Goal: Find specific page/section: Find specific page/section

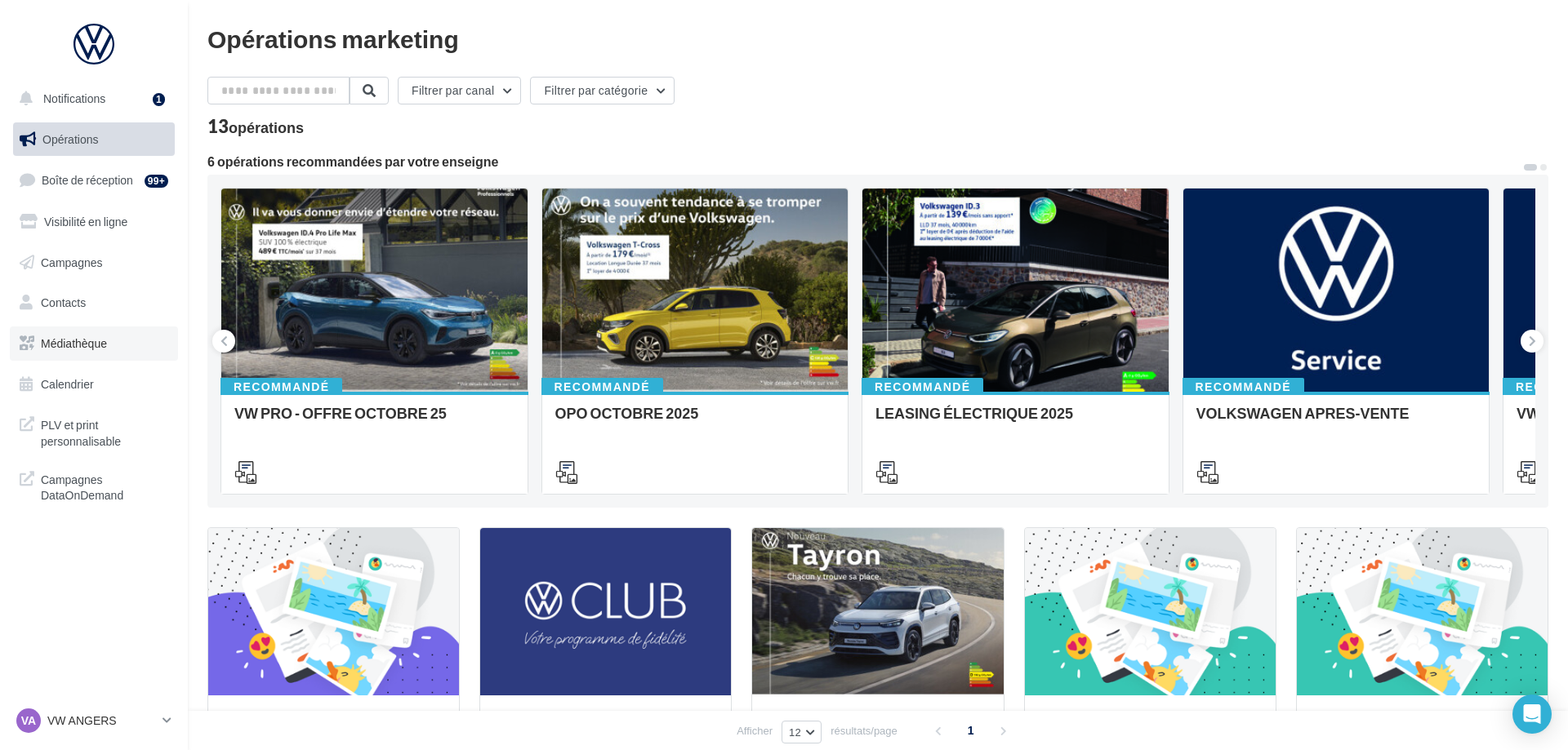
click at [123, 349] on link "Médiathèque" at bounding box center [94, 343] width 169 height 34
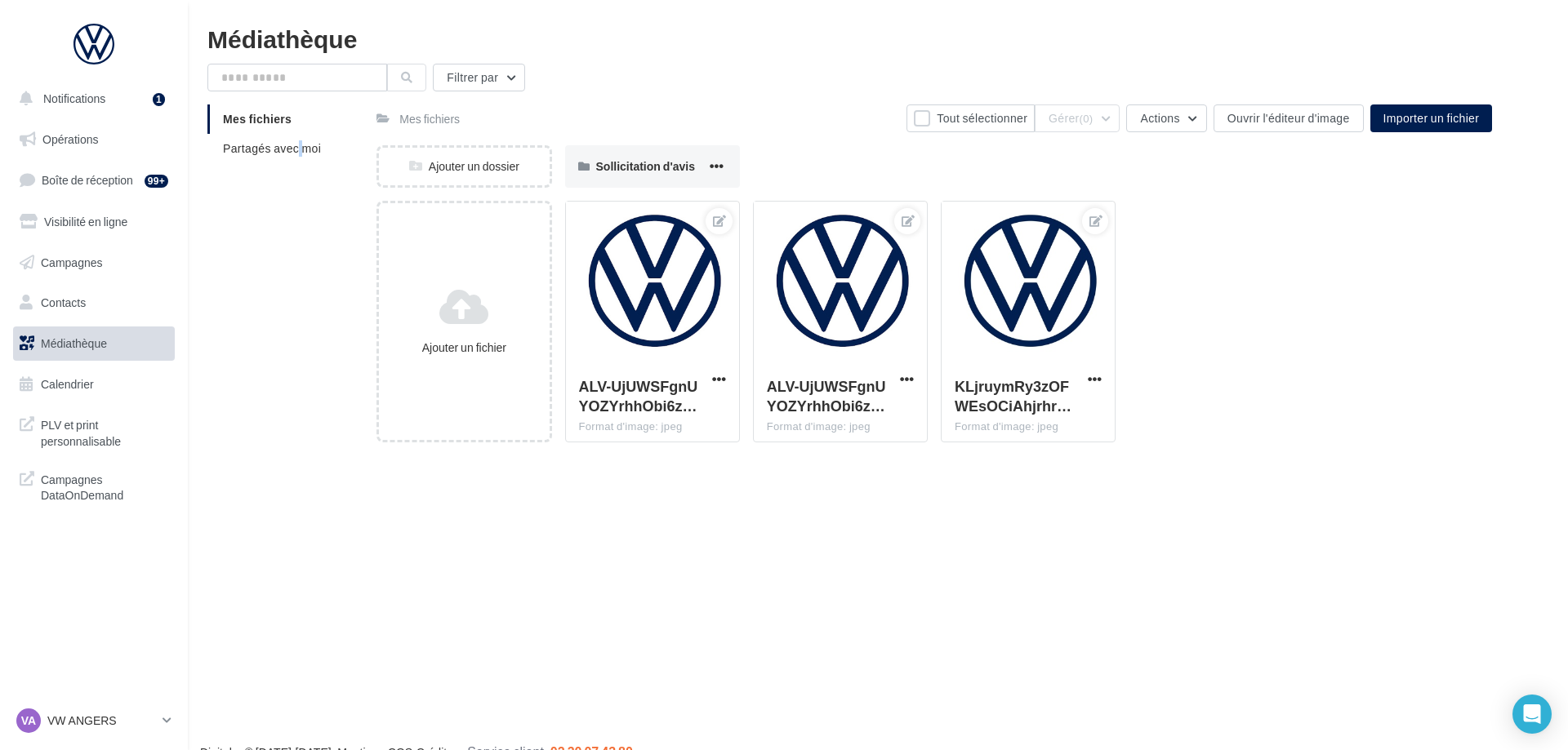
drag, startPoint x: 226, startPoint y: 174, endPoint x: 257, endPoint y: 175, distance: 31.0
click at [231, 175] on div "Mes fichiers Partagés avec moi" at bounding box center [292, 140] width 169 height 72
click at [306, 153] on span "Partagés avec moi" at bounding box center [272, 148] width 98 height 14
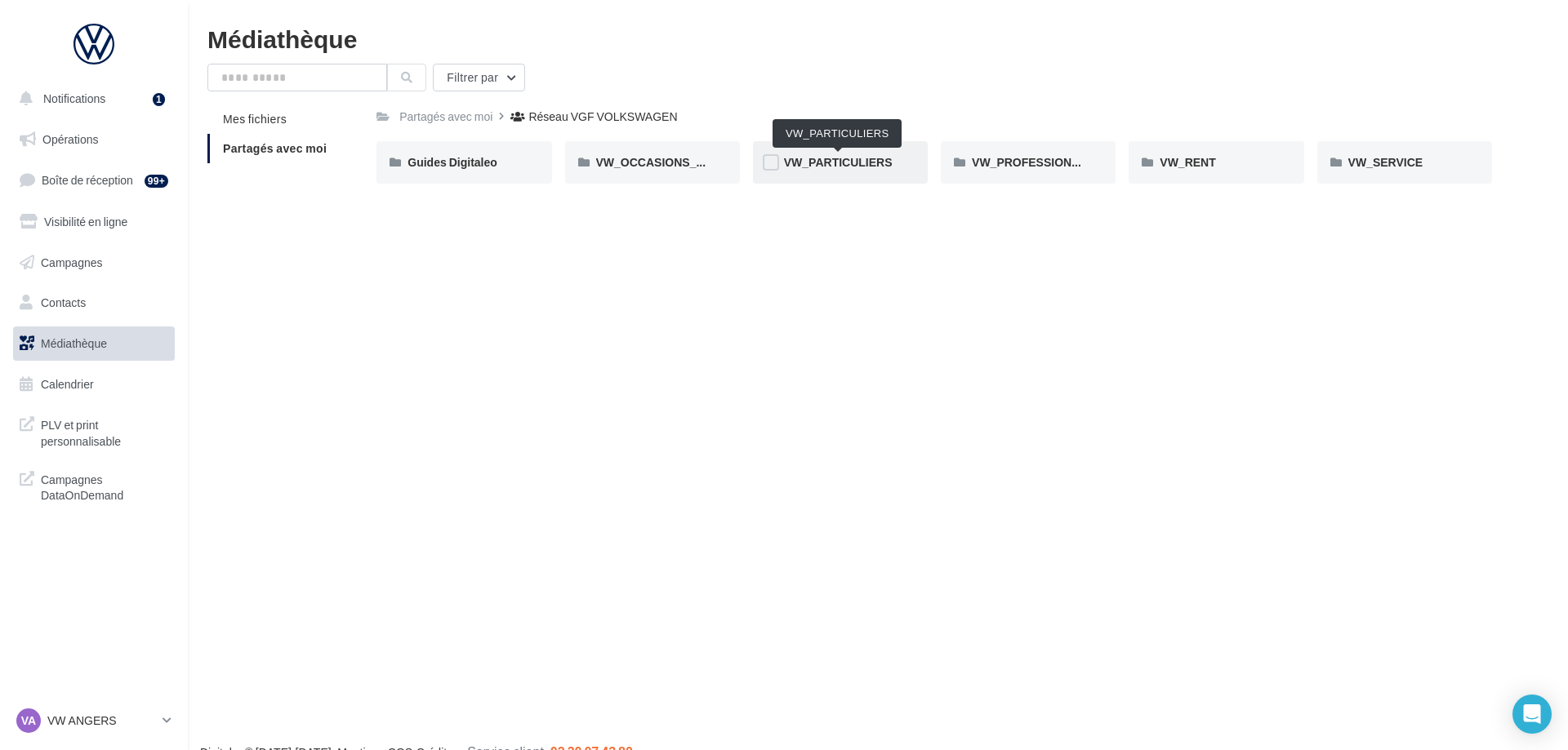
click at [848, 168] on span "VW_PARTICULIERS" at bounding box center [838, 162] width 109 height 14
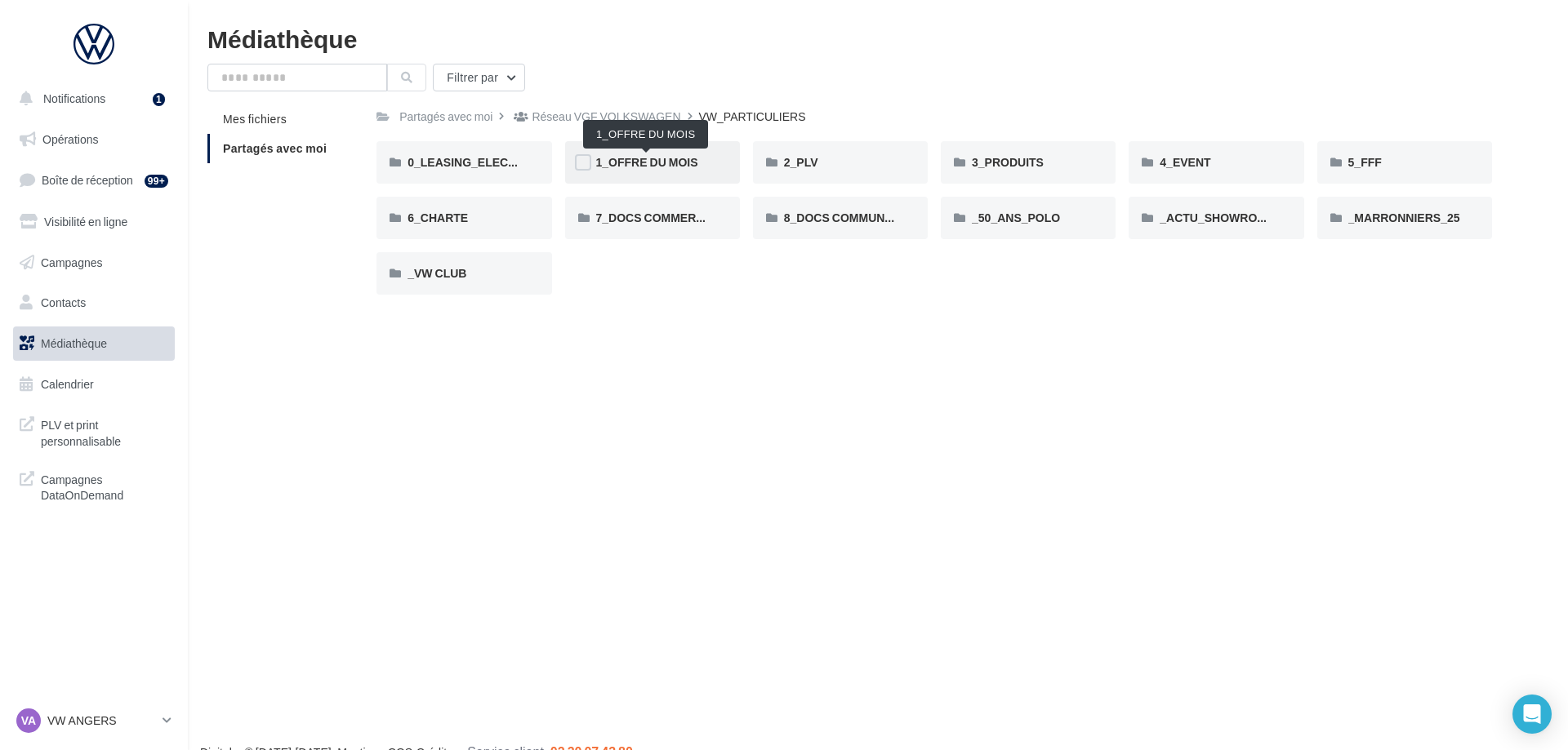
click at [644, 166] on span "1_OFFRE DU MOIS" at bounding box center [647, 162] width 102 height 14
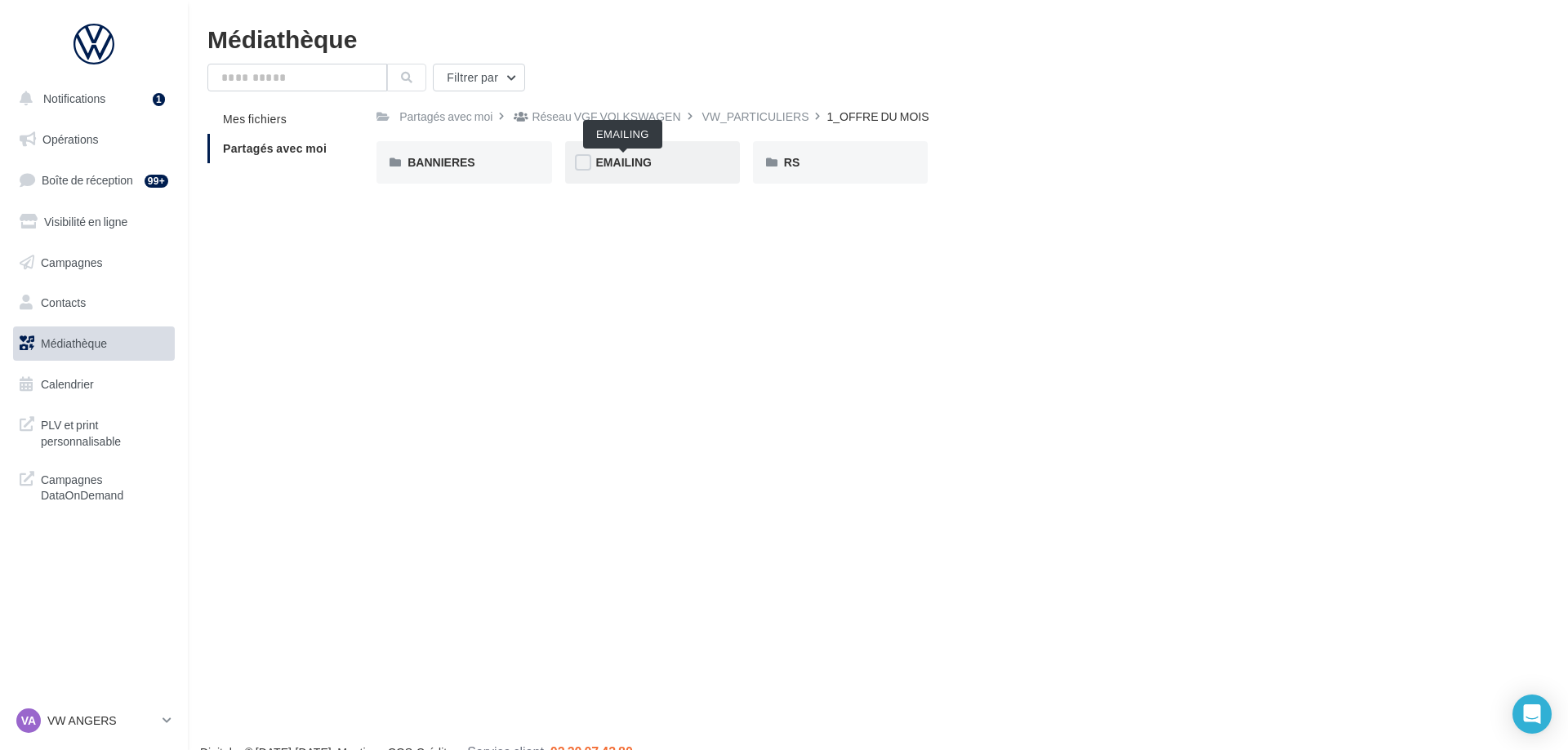
click at [647, 164] on span "EMAILING" at bounding box center [623, 162] width 56 height 14
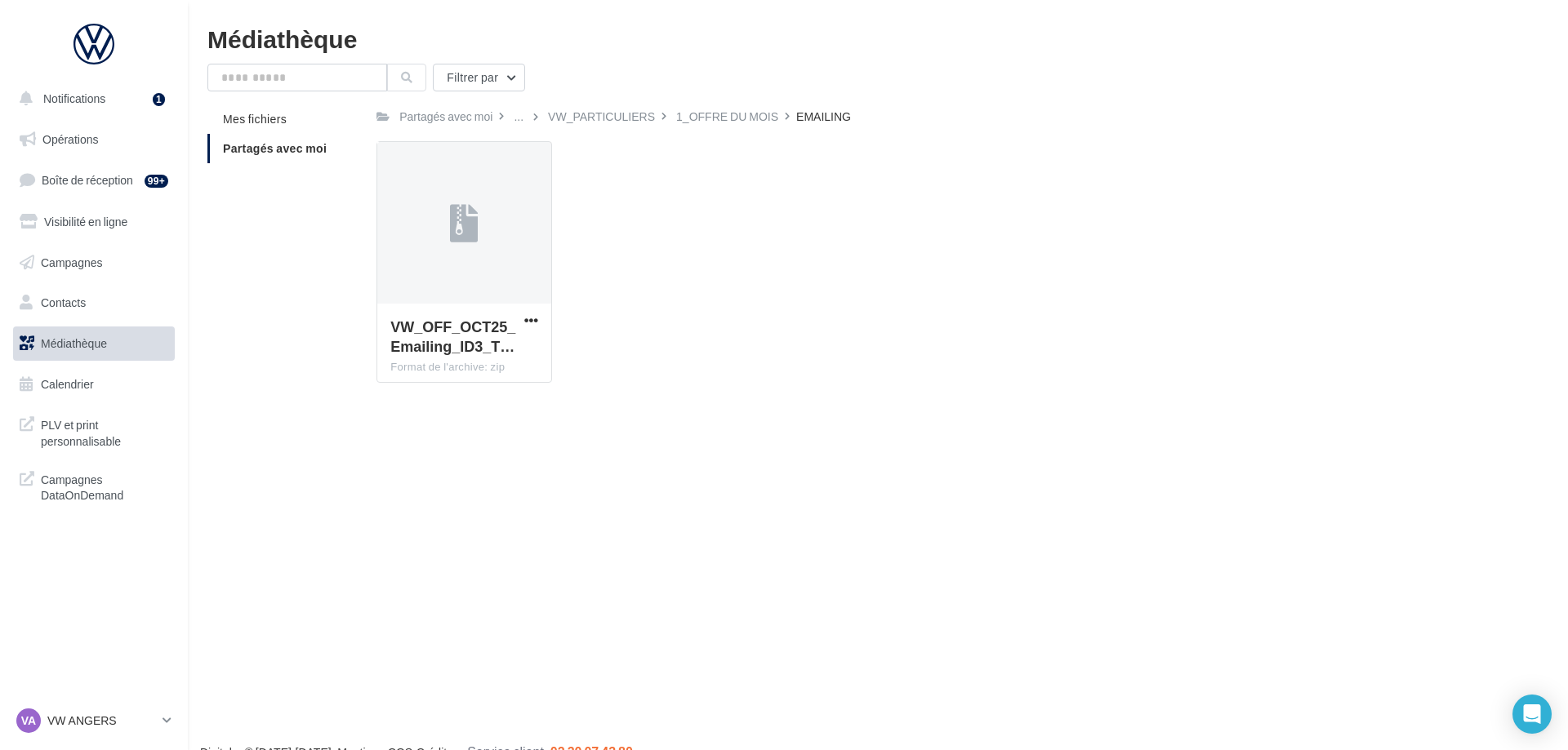
click at [714, 118] on div "1_OFFRE DU MOIS" at bounding box center [726, 117] width 102 height 17
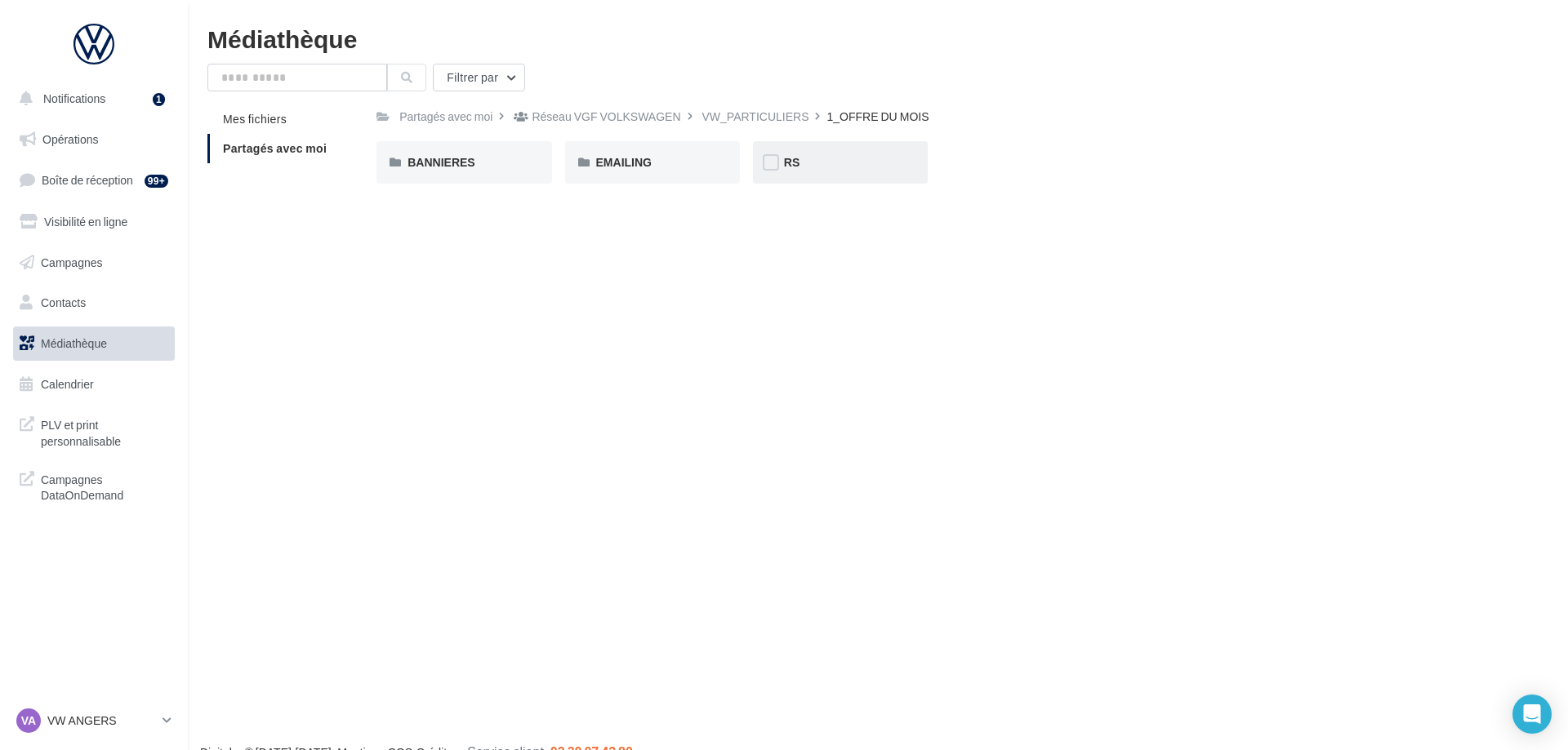
click at [827, 158] on div "RS" at bounding box center [840, 163] width 113 height 17
click at [477, 170] on div "AVEC PO" at bounding box center [464, 163] width 113 height 17
click at [646, 169] on span "T-CROSS" at bounding box center [621, 162] width 51 height 14
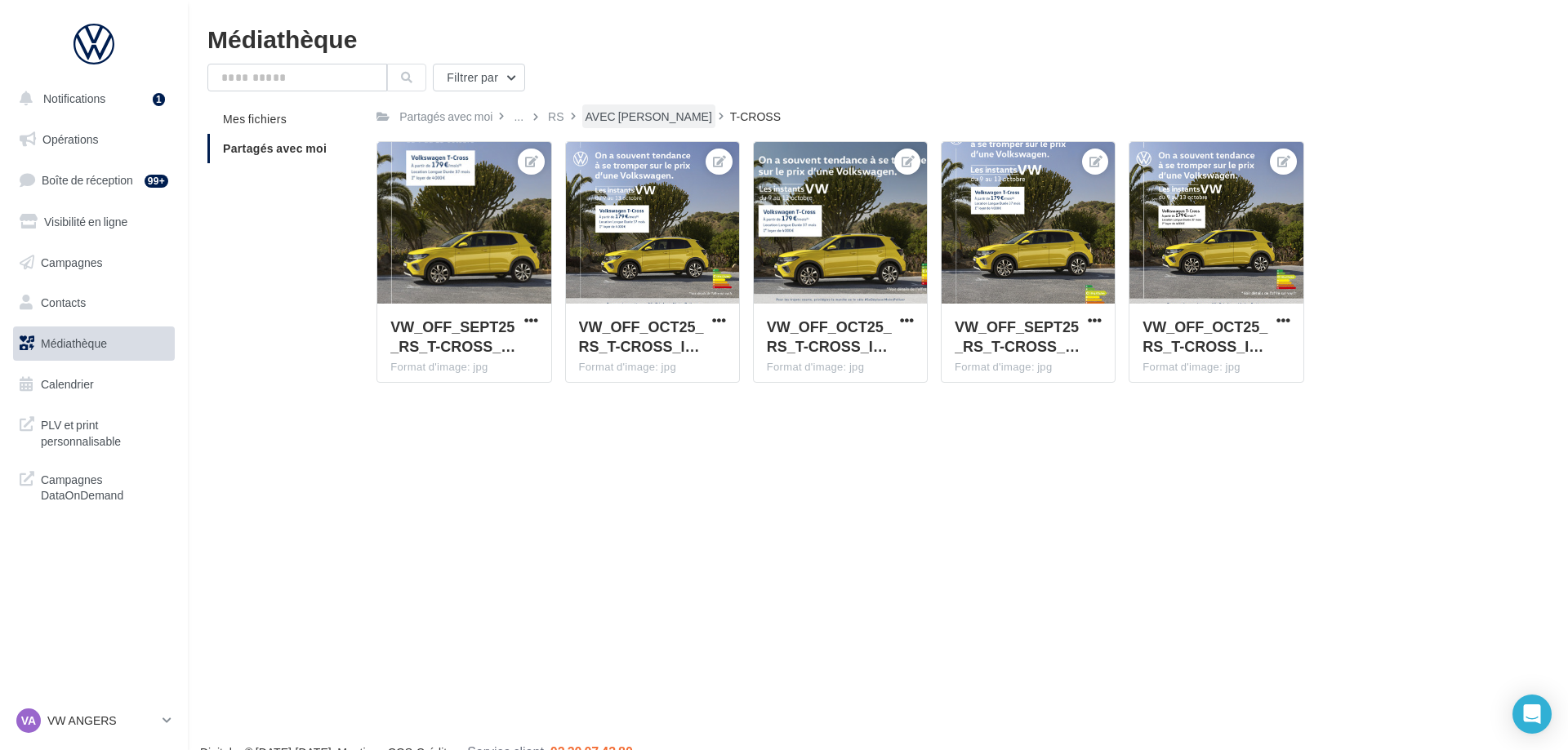
click at [614, 123] on div "AVEC PO" at bounding box center [648, 117] width 126 height 17
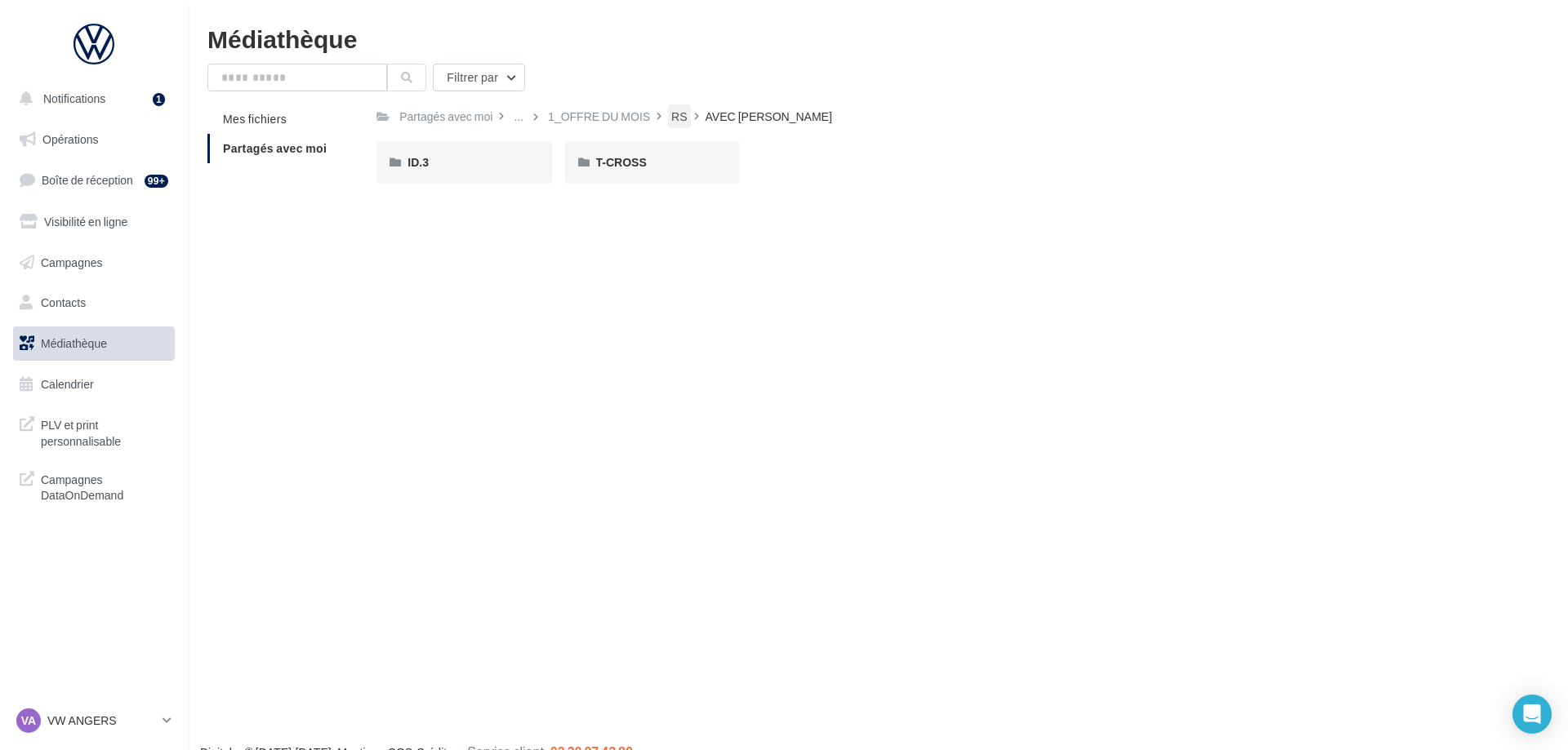
click at [677, 122] on div "RS" at bounding box center [679, 117] width 16 height 17
click at [746, 119] on div "1_OFFRE DU MOIS" at bounding box center [726, 117] width 102 height 17
click at [770, 114] on div "VW_PARTICULIERS" at bounding box center [755, 117] width 107 height 17
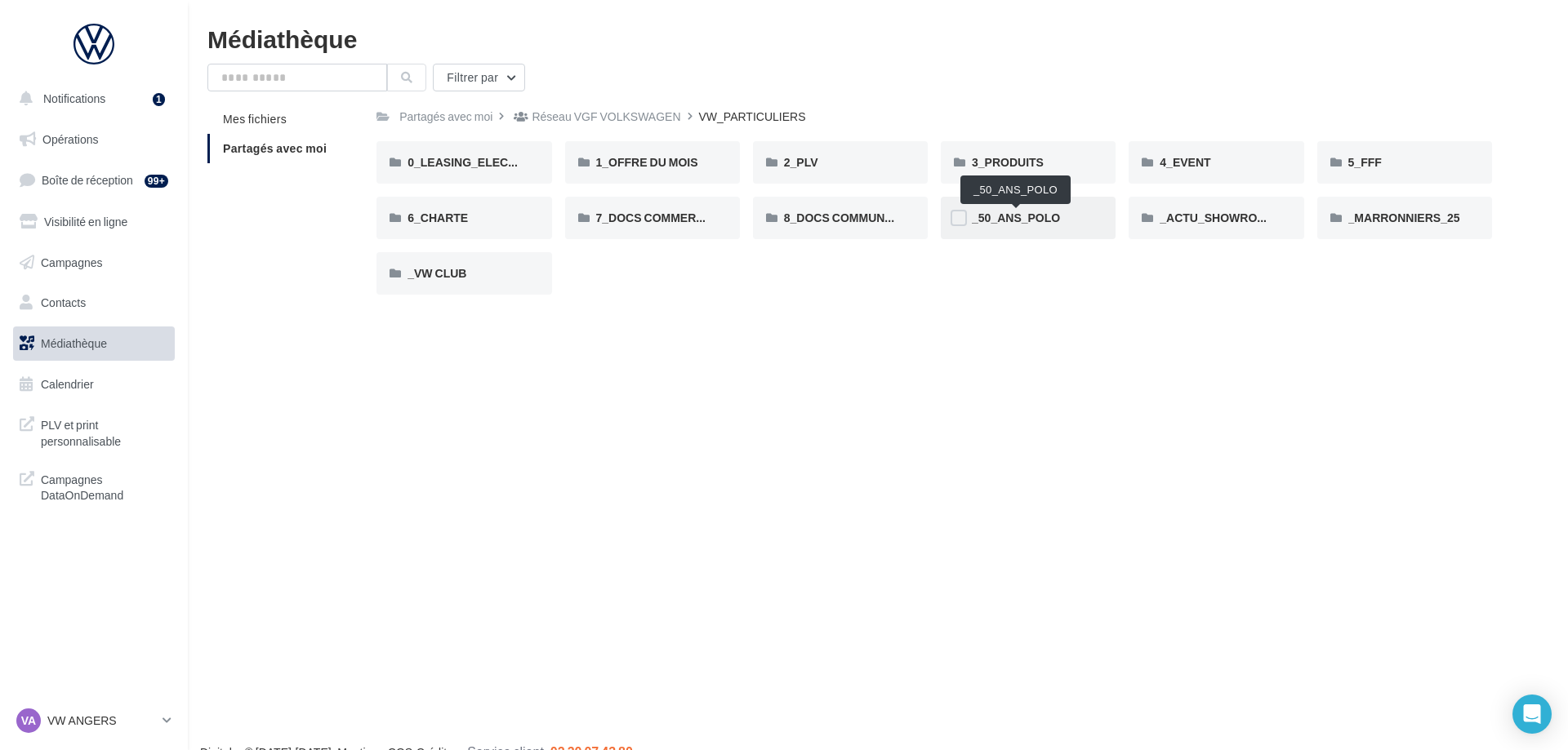
click at [1028, 222] on span "_50_ANS_POLO" at bounding box center [1016, 217] width 88 height 14
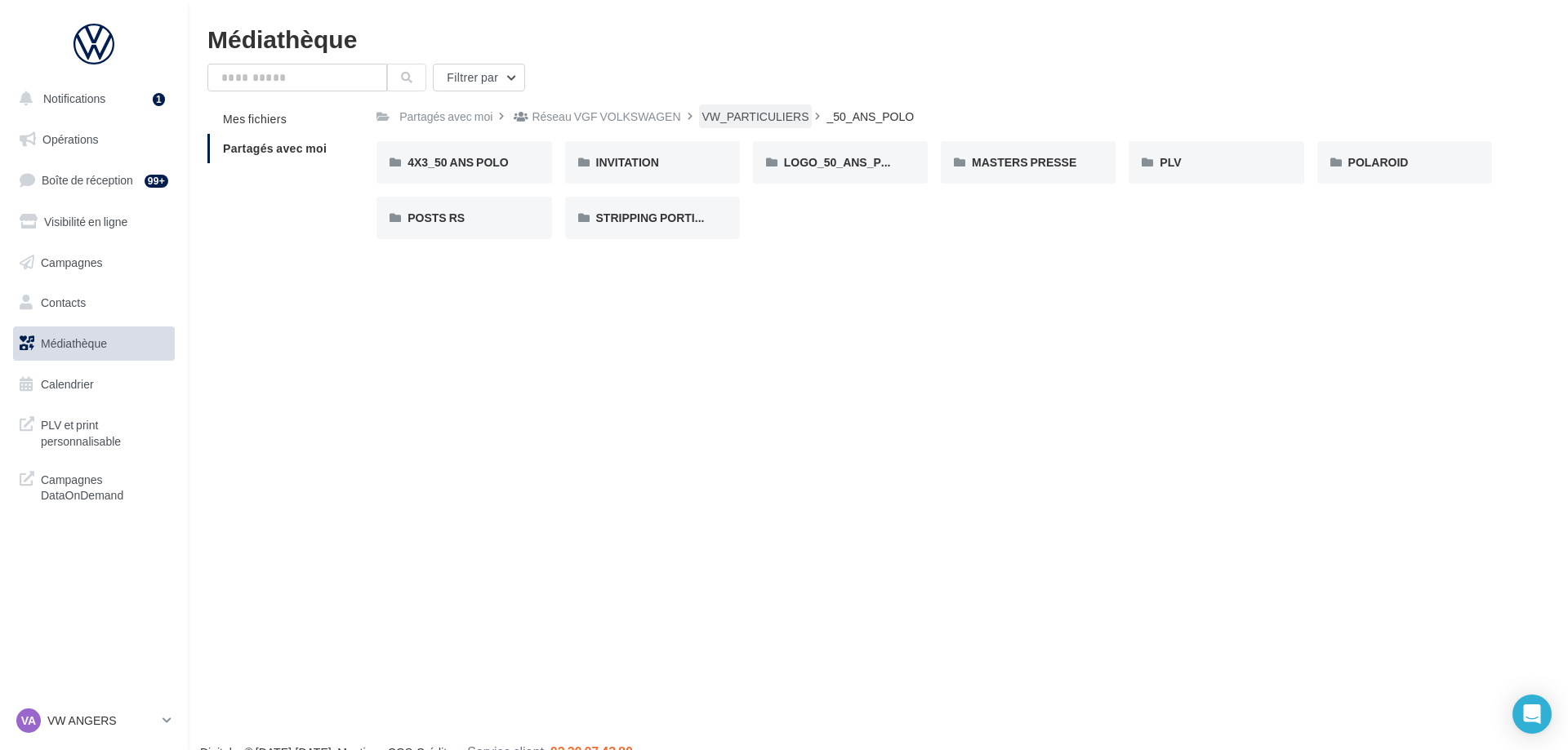
click at [774, 113] on div "VW_PARTICULIERS" at bounding box center [755, 117] width 107 height 17
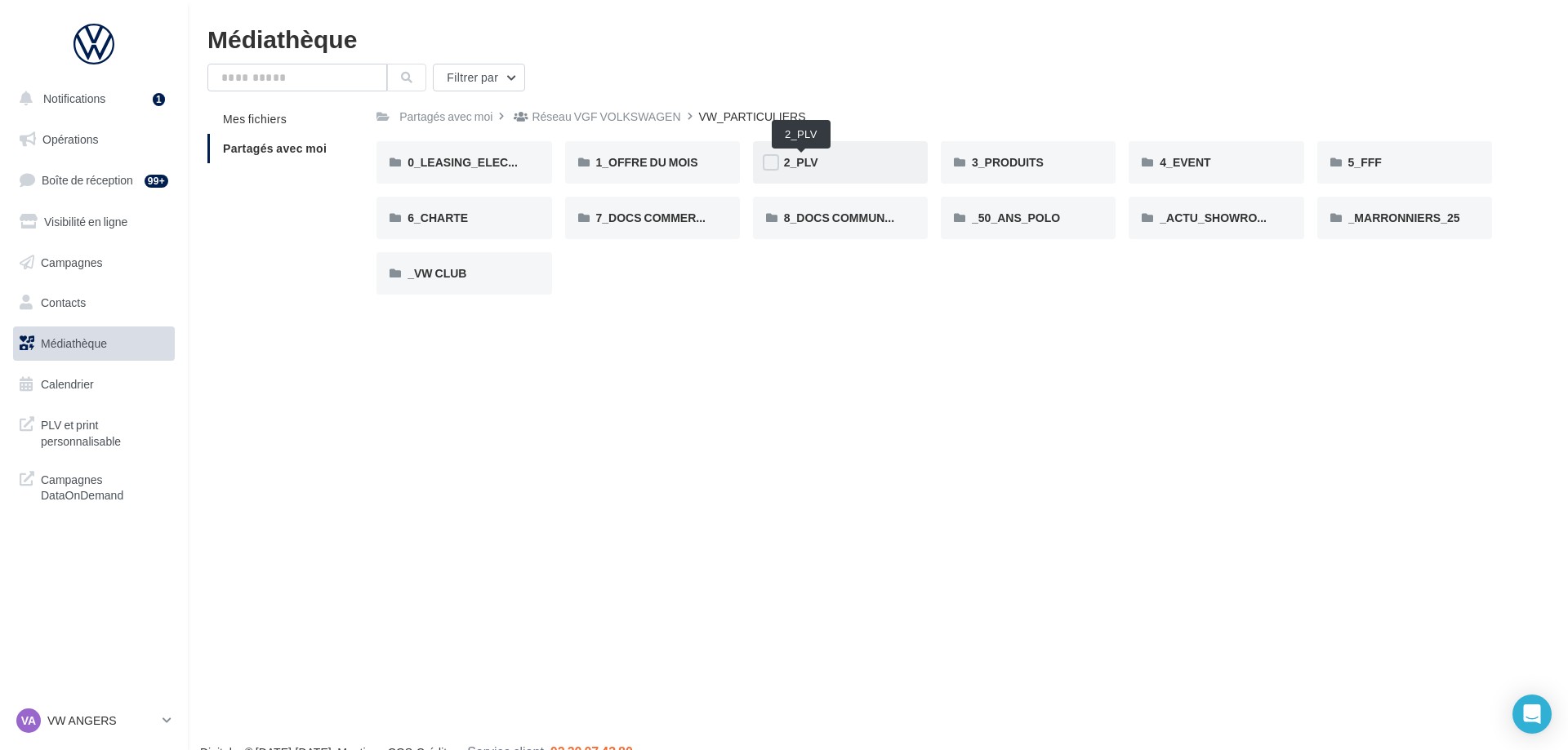
click at [813, 164] on span "2_PLV" at bounding box center [800, 162] width 34 height 14
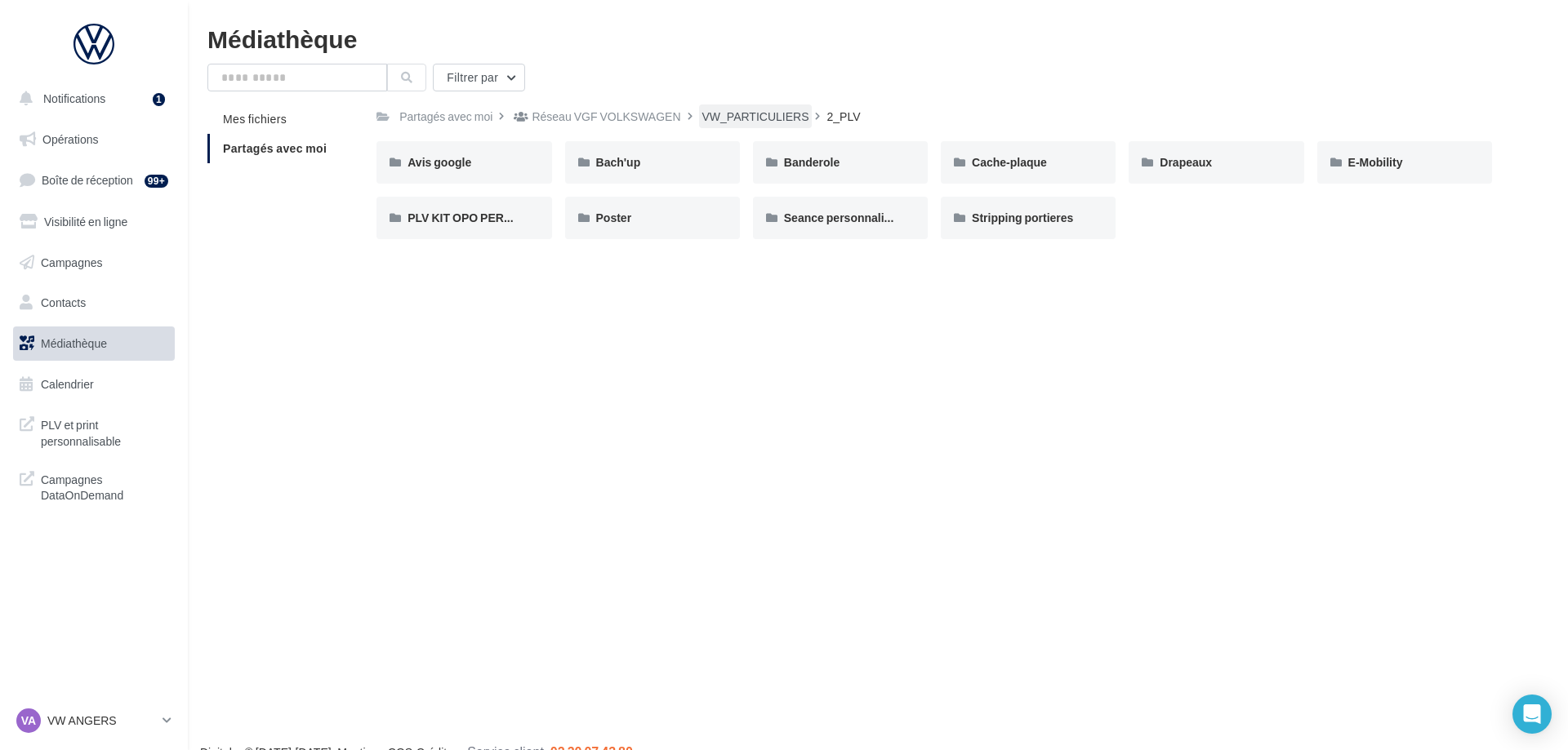
click at [786, 115] on div "VW_PARTICULIERS" at bounding box center [755, 117] width 107 height 17
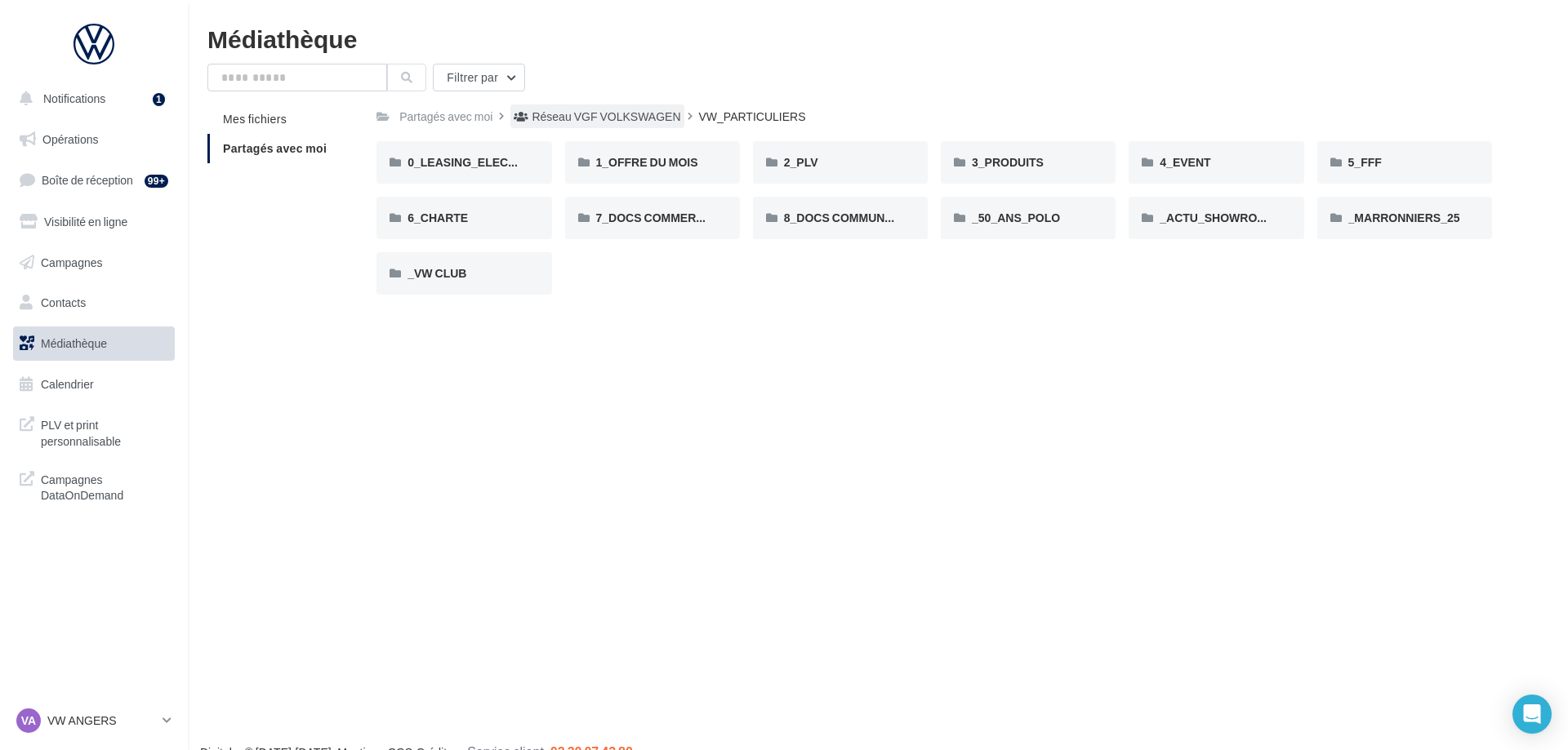
click at [633, 105] on div "Réseau VGF VOLKSWAGEN" at bounding box center [597, 116] width 173 height 24
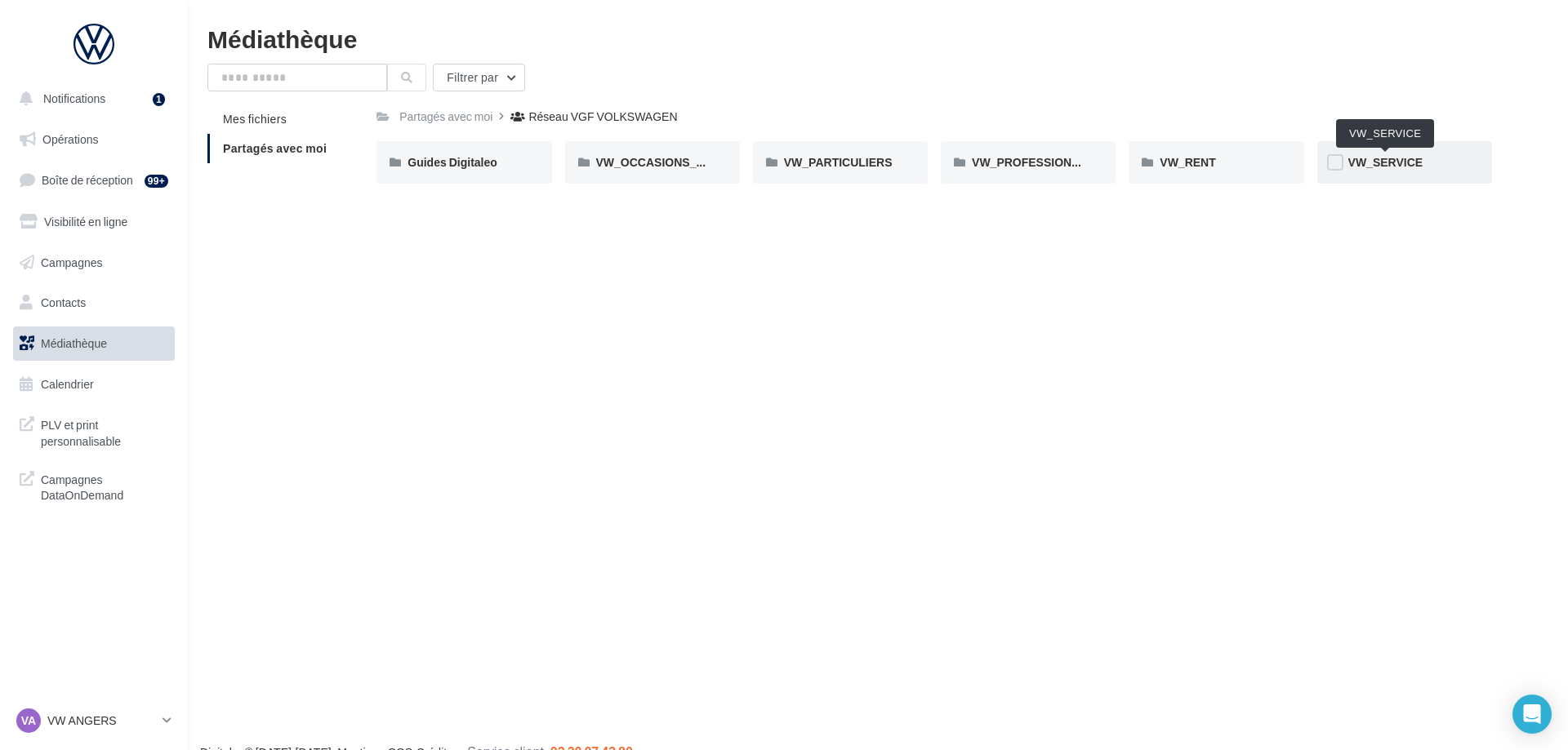
click at [1408, 162] on span "VW_SERVICE" at bounding box center [1385, 162] width 75 height 14
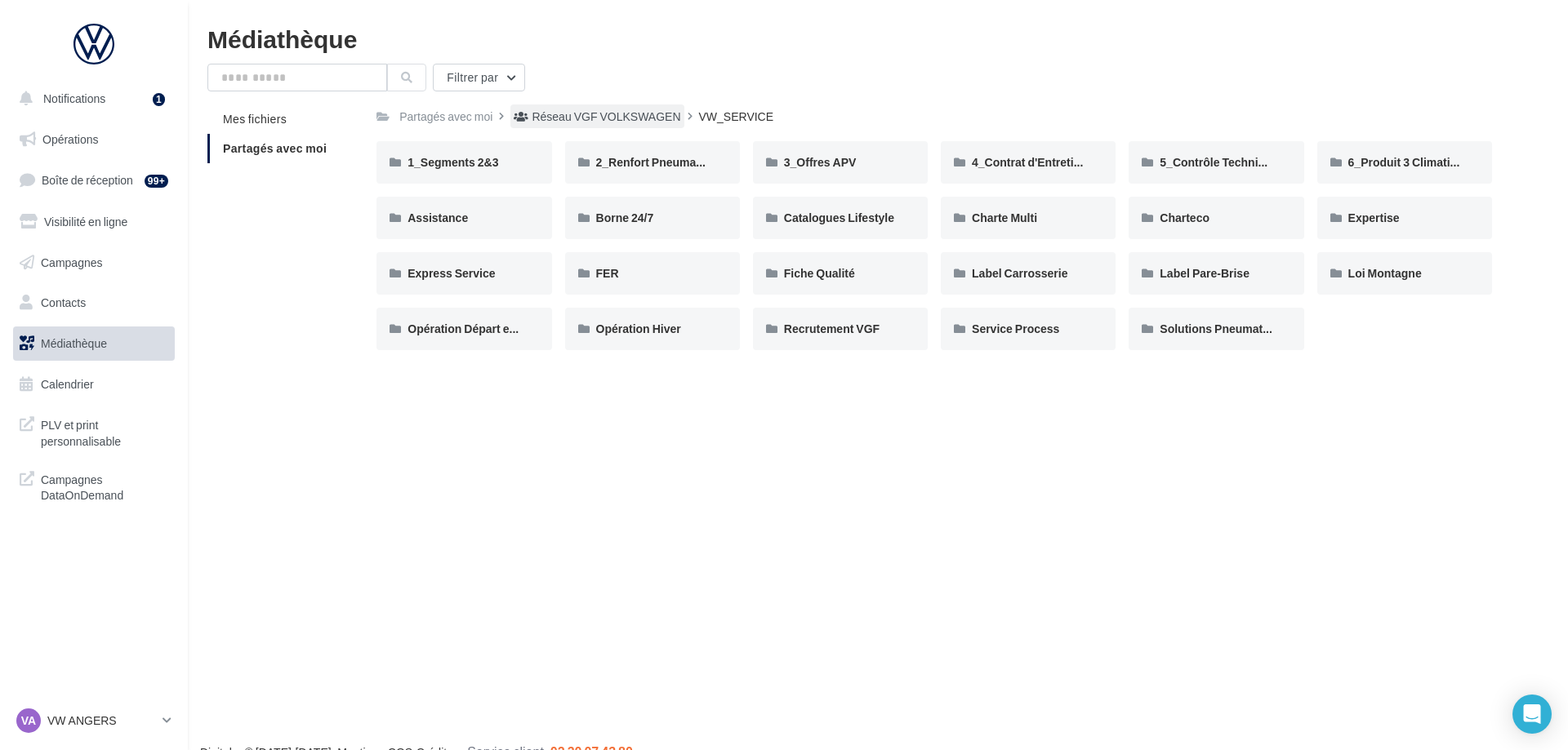
click at [623, 119] on div "Réseau VGF VOLKSWAGEN" at bounding box center [605, 117] width 149 height 17
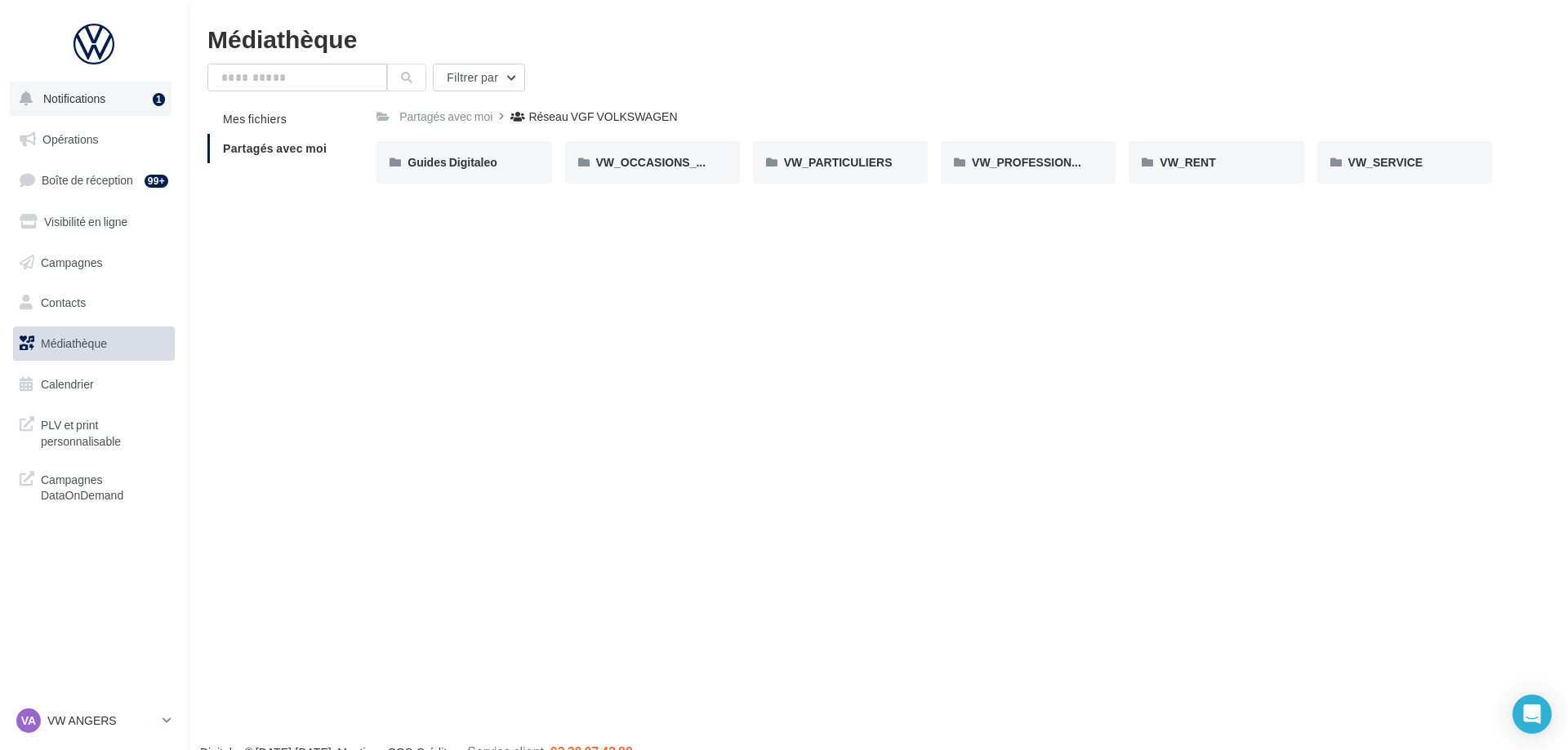
click at [105, 96] on button "Notifications 1" at bounding box center [90, 98] width 162 height 34
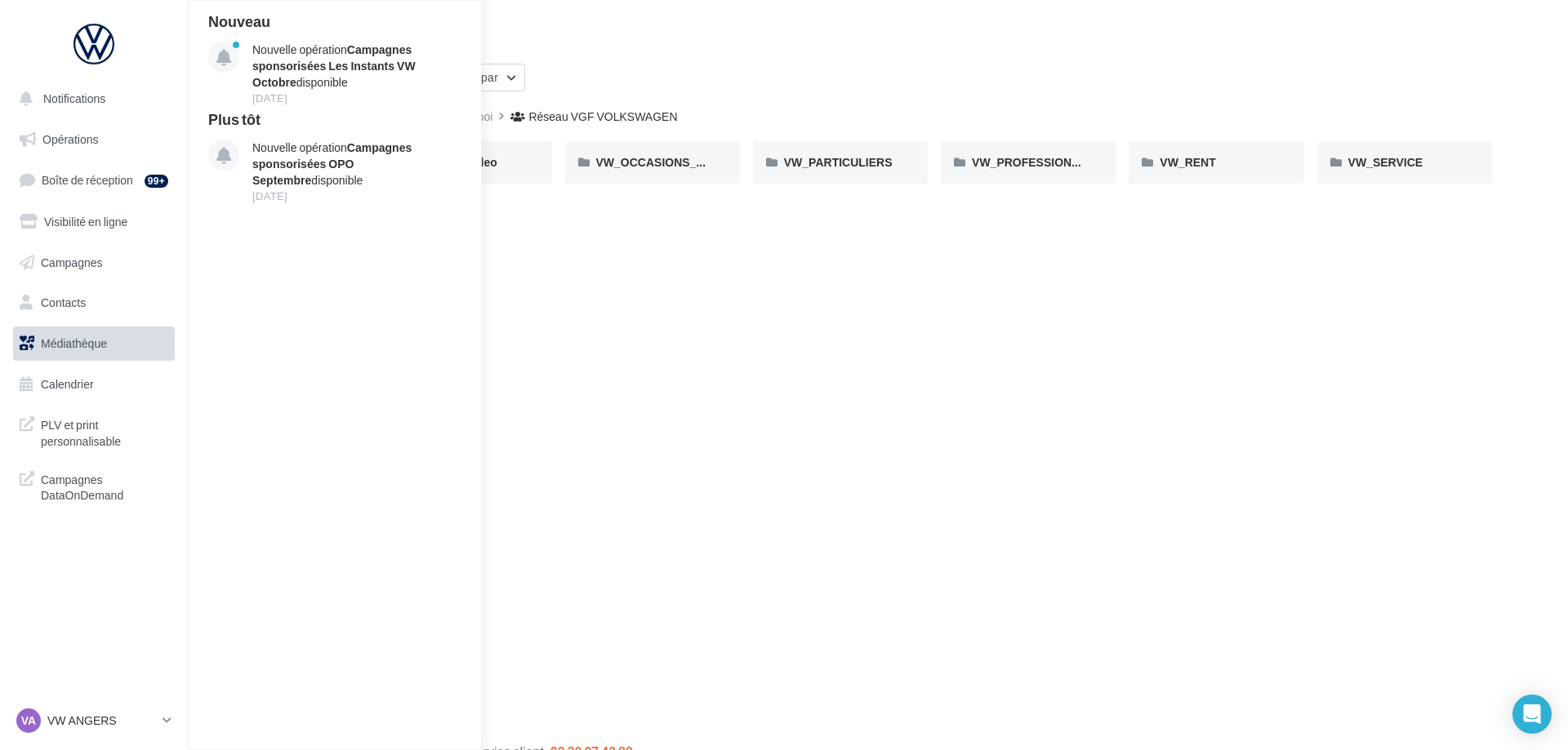
click at [614, 334] on div "Notifications Nouveau Nouvelle opération Campagnes sponsorisées Les Instants VW…" at bounding box center [784, 401] width 1568 height 750
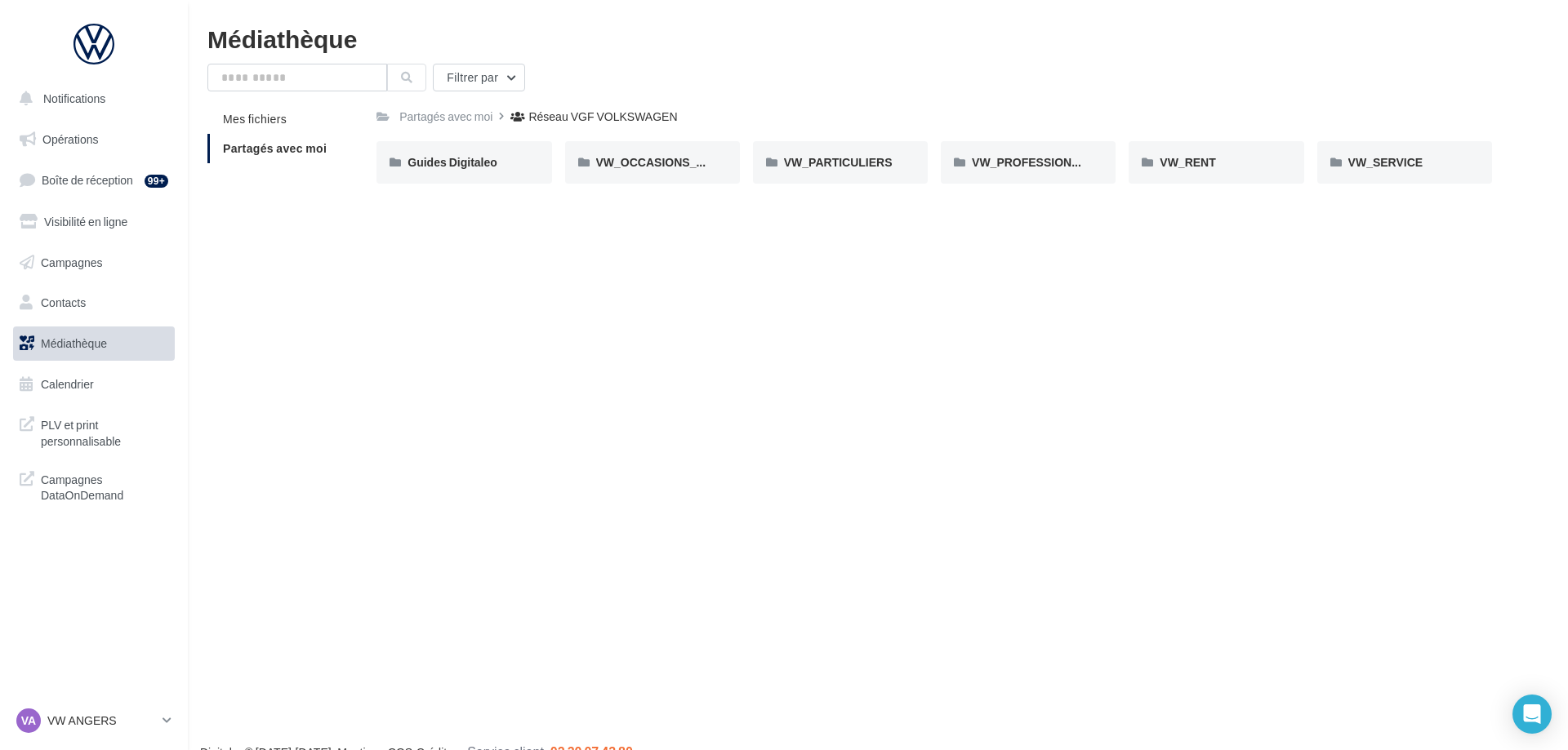
click at [1164, 506] on div "Notifications Opérations Boîte de réception 99+ Visibilité en ligne Campagnes C…" at bounding box center [784, 401] width 1568 height 750
click at [274, 98] on div "Filtrer par Mes fichiers Partagés avec moi Partagés avec moi Réseau VGF VOLKSWA…" at bounding box center [877, 130] width 1341 height 133
click at [300, 138] on li "Partagés avec moi" at bounding box center [286, 148] width 156 height 29
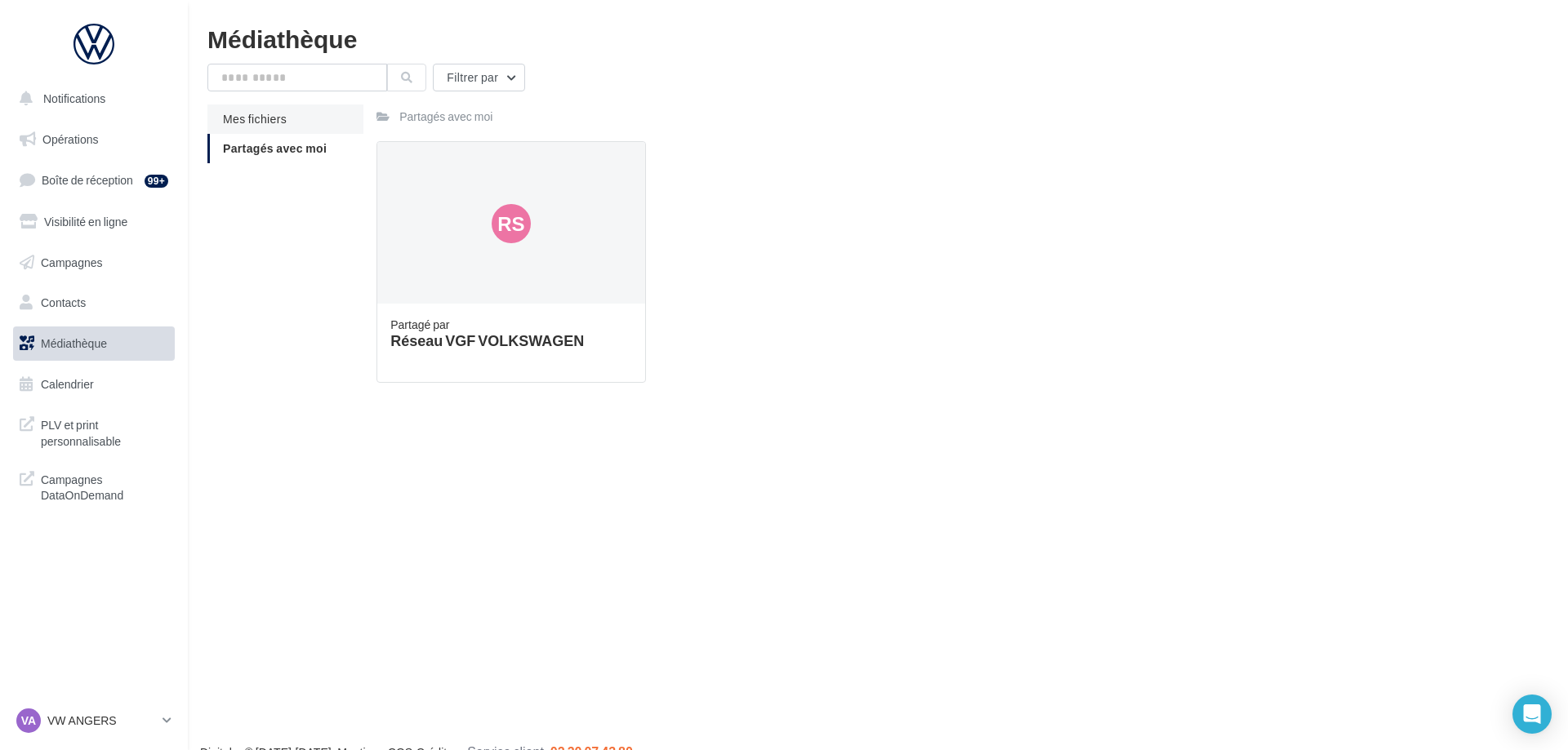
click at [291, 112] on li "Mes fichiers" at bounding box center [286, 119] width 156 height 29
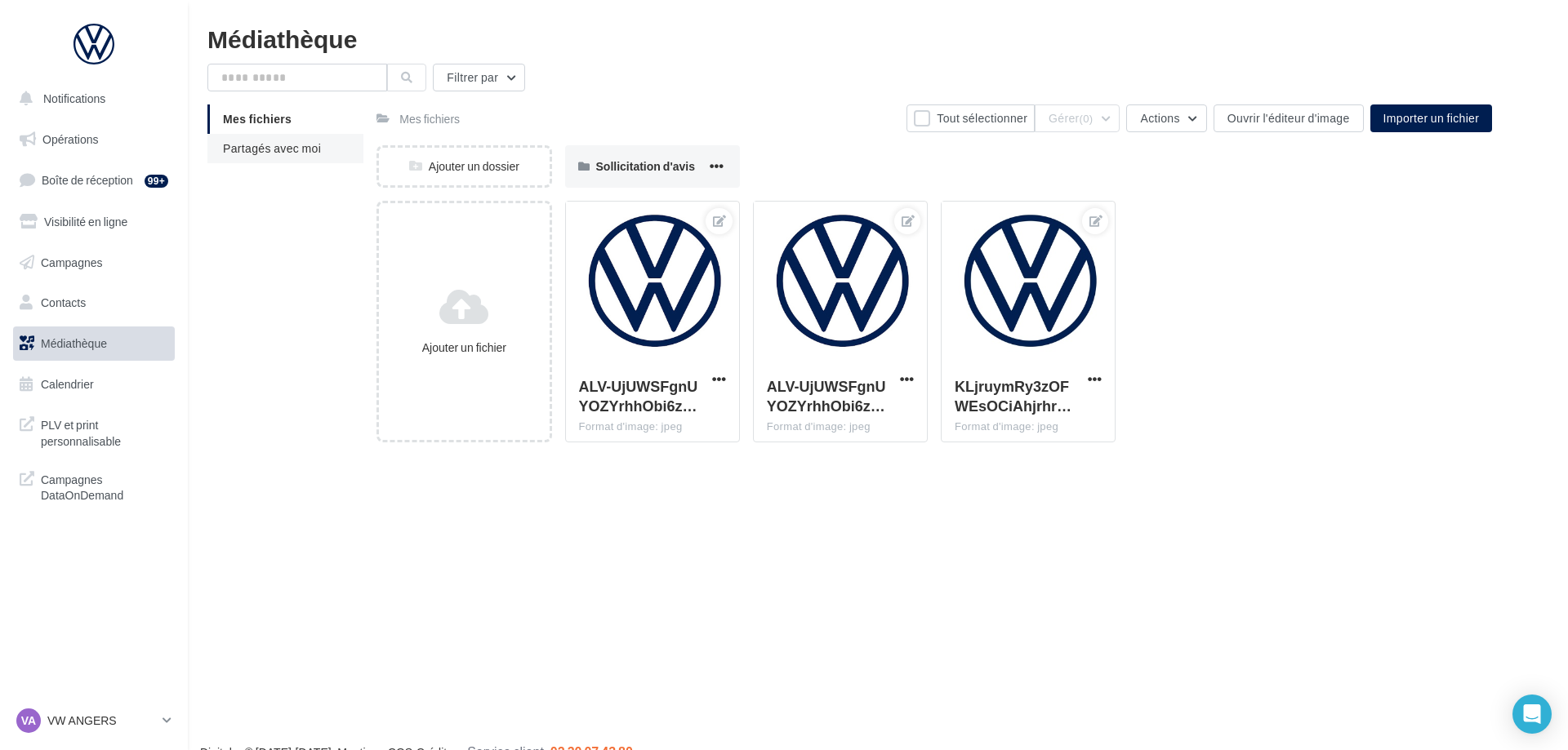
click at [310, 139] on li "Partagés avec moi" at bounding box center [286, 148] width 156 height 29
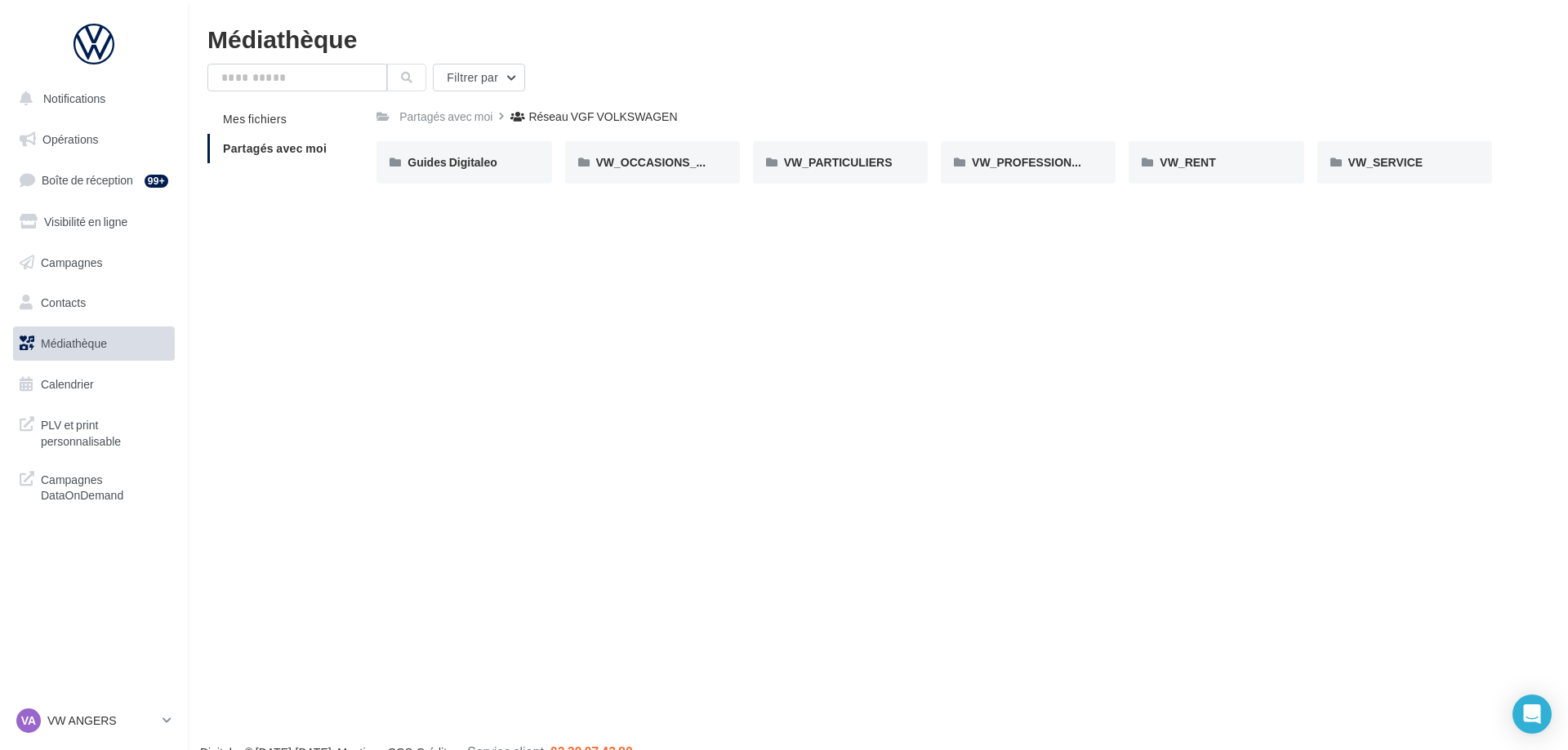
click at [256, 146] on span "Partagés avec moi" at bounding box center [275, 148] width 104 height 14
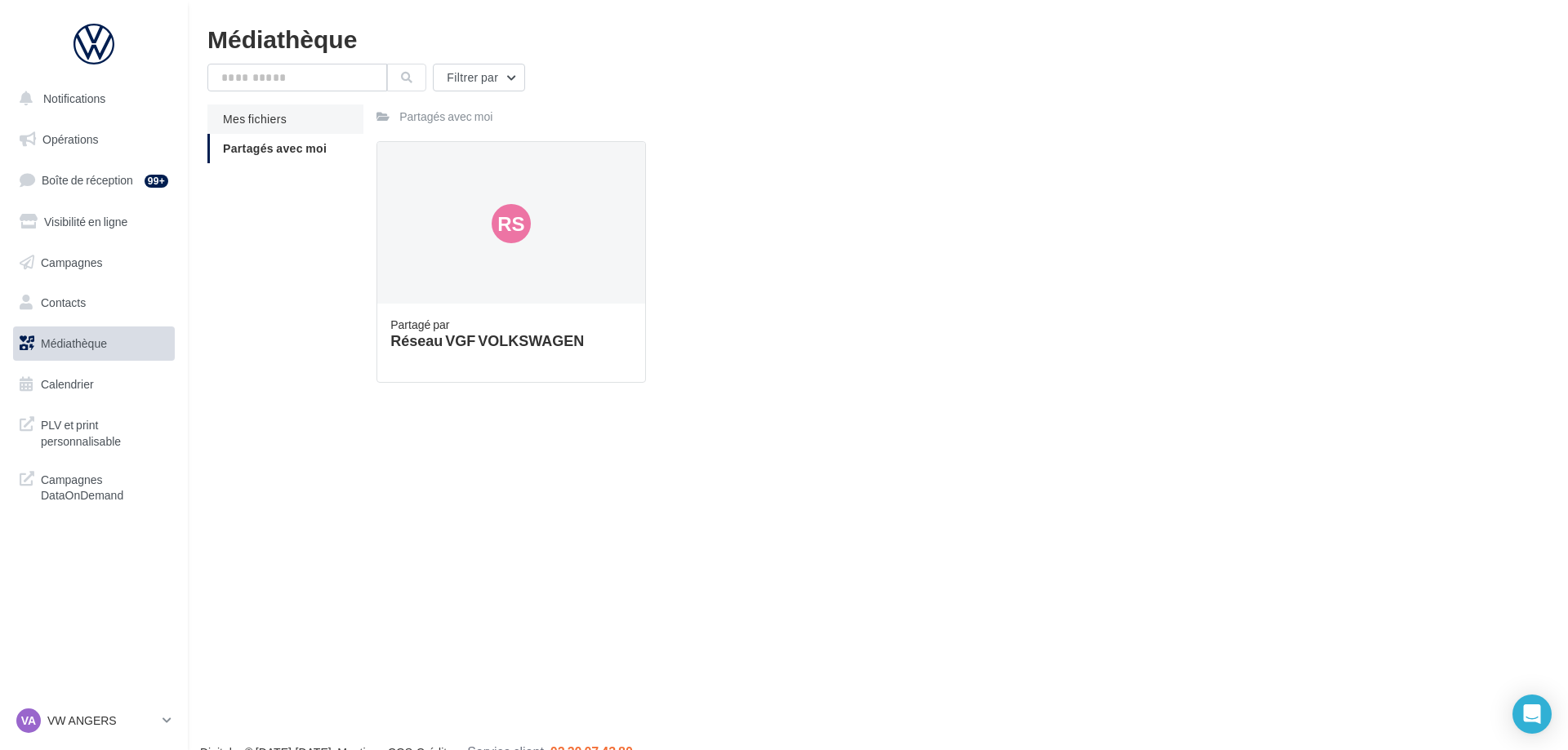
click at [319, 123] on li "Mes fichiers" at bounding box center [286, 119] width 156 height 29
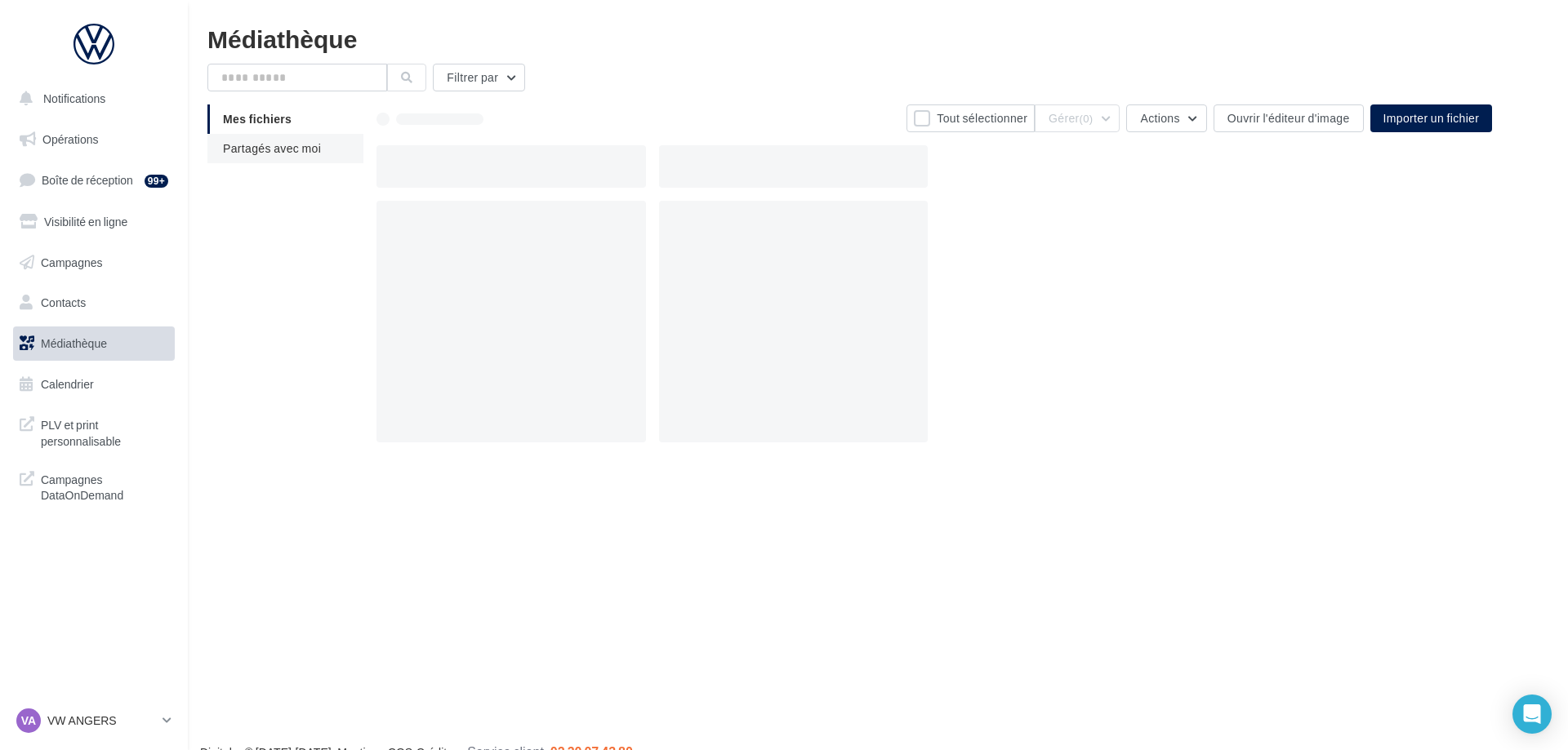
click at [282, 149] on span "Partagés avec moi" at bounding box center [272, 148] width 98 height 14
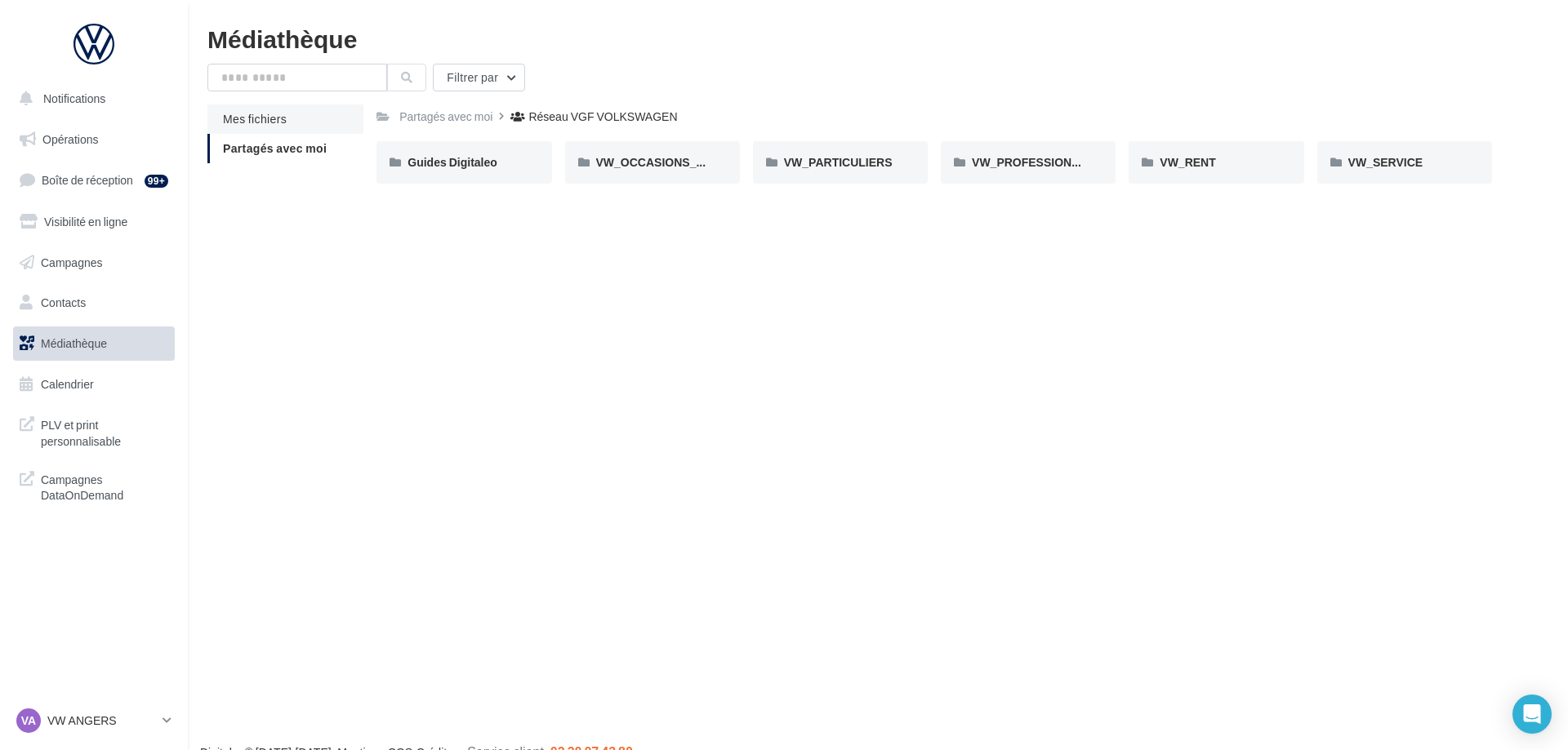
click at [281, 126] on li "Mes fichiers" at bounding box center [286, 119] width 156 height 29
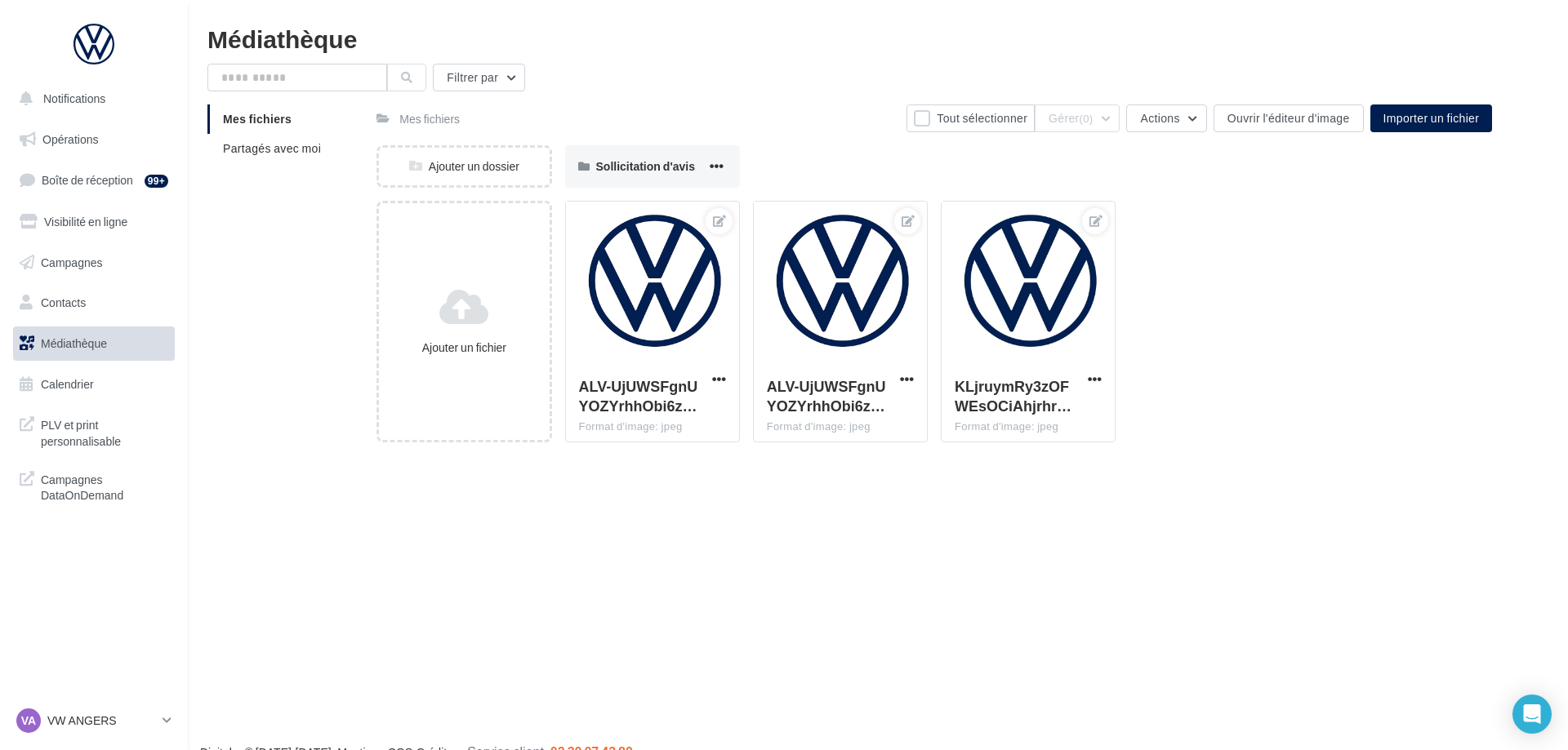
click at [276, 119] on span "Mes fichiers" at bounding box center [257, 119] width 69 height 14
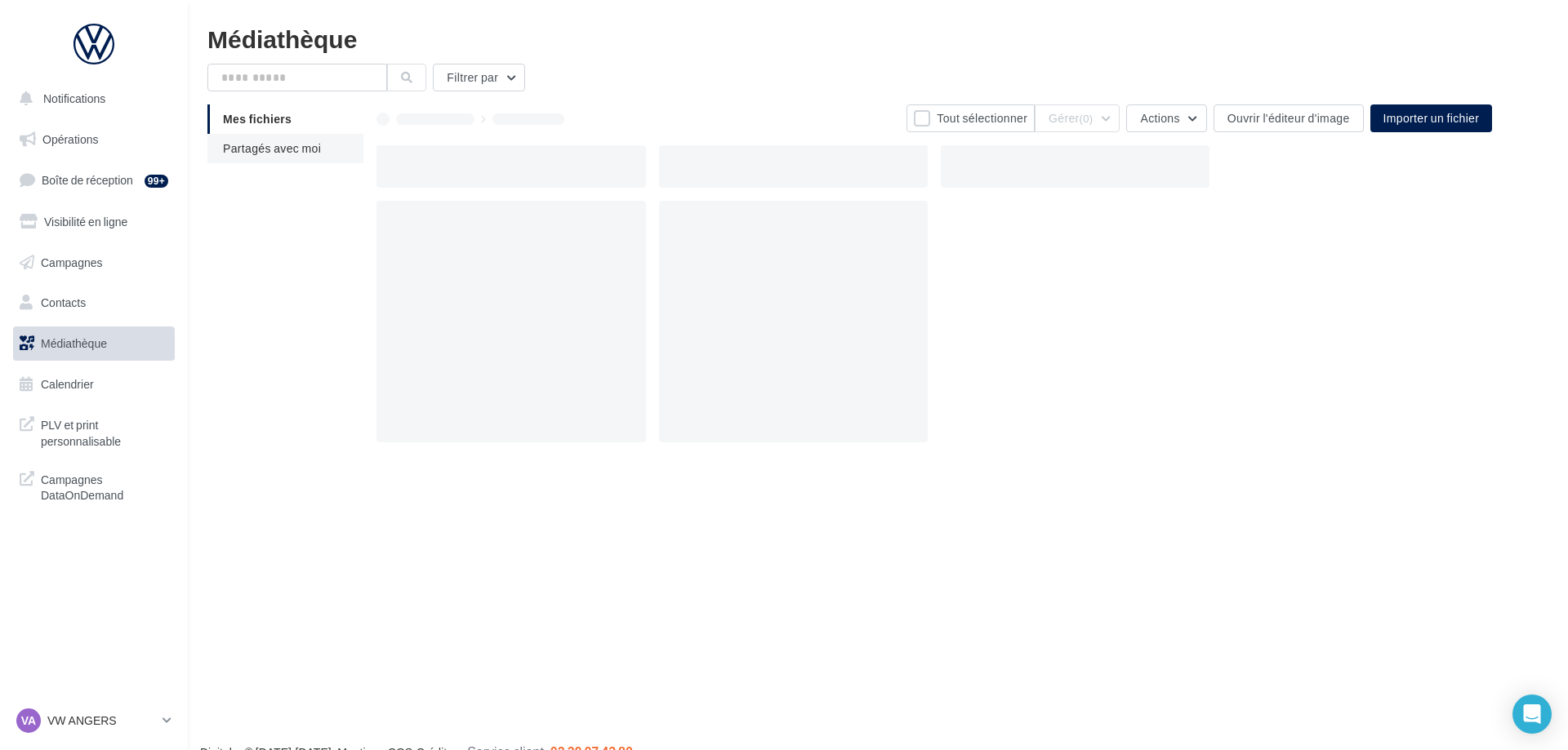
click at [287, 162] on li "Partagés avec moi" at bounding box center [286, 148] width 156 height 29
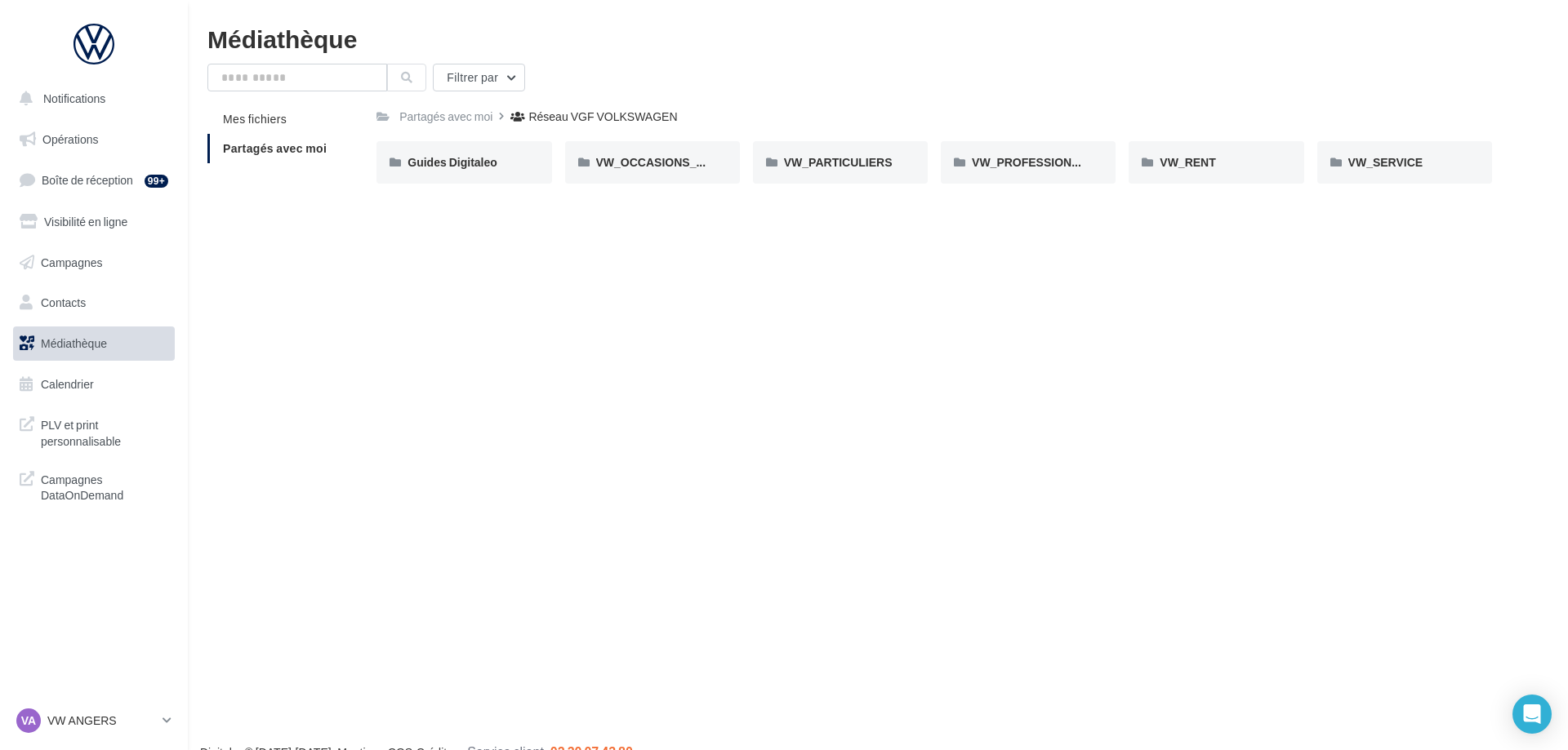
click at [281, 144] on span "Partagés avec moi" at bounding box center [275, 148] width 104 height 14
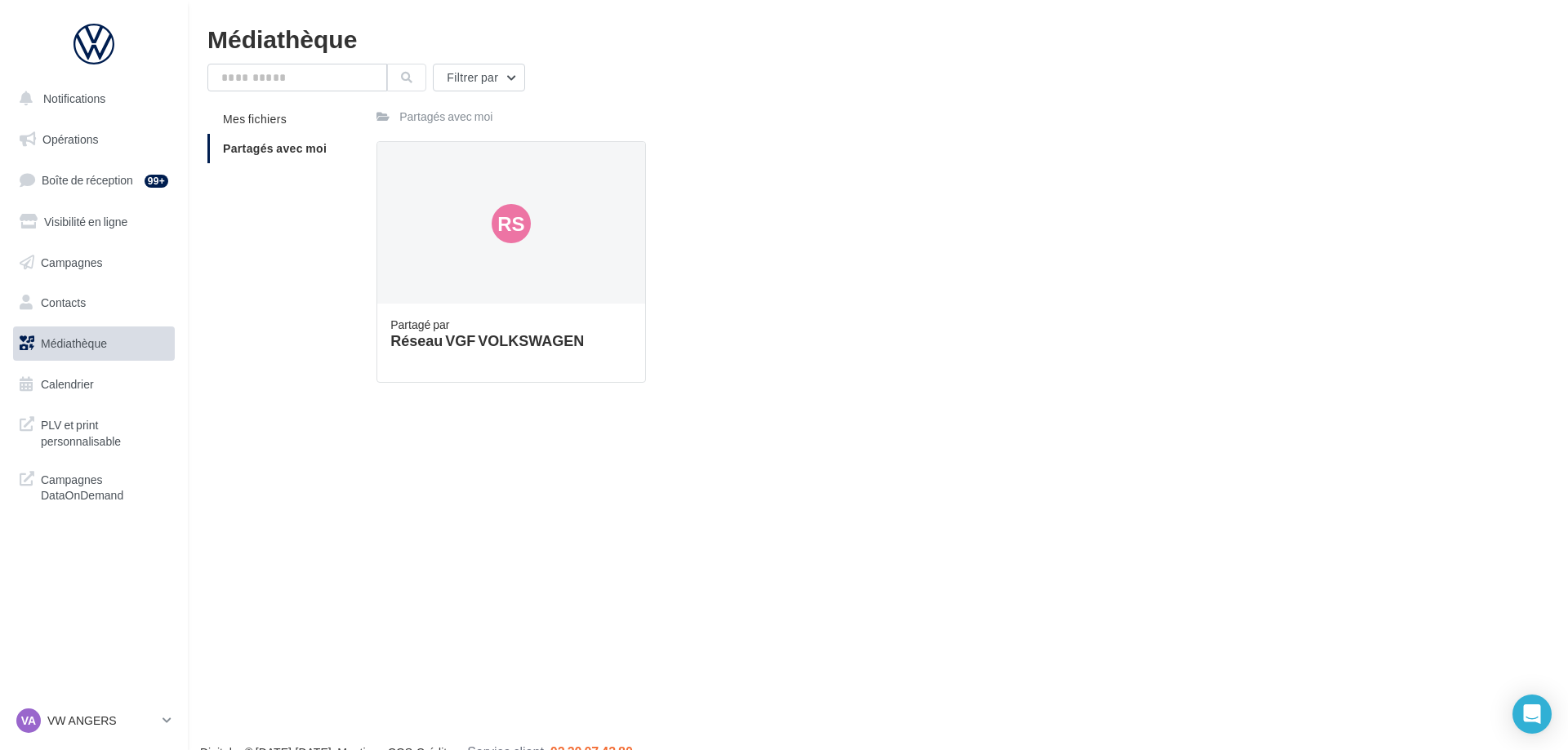
click at [320, 156] on li "Partagés avec moi" at bounding box center [286, 148] width 156 height 29
click at [586, 256] on div "Rs" at bounding box center [510, 223] width 267 height 163
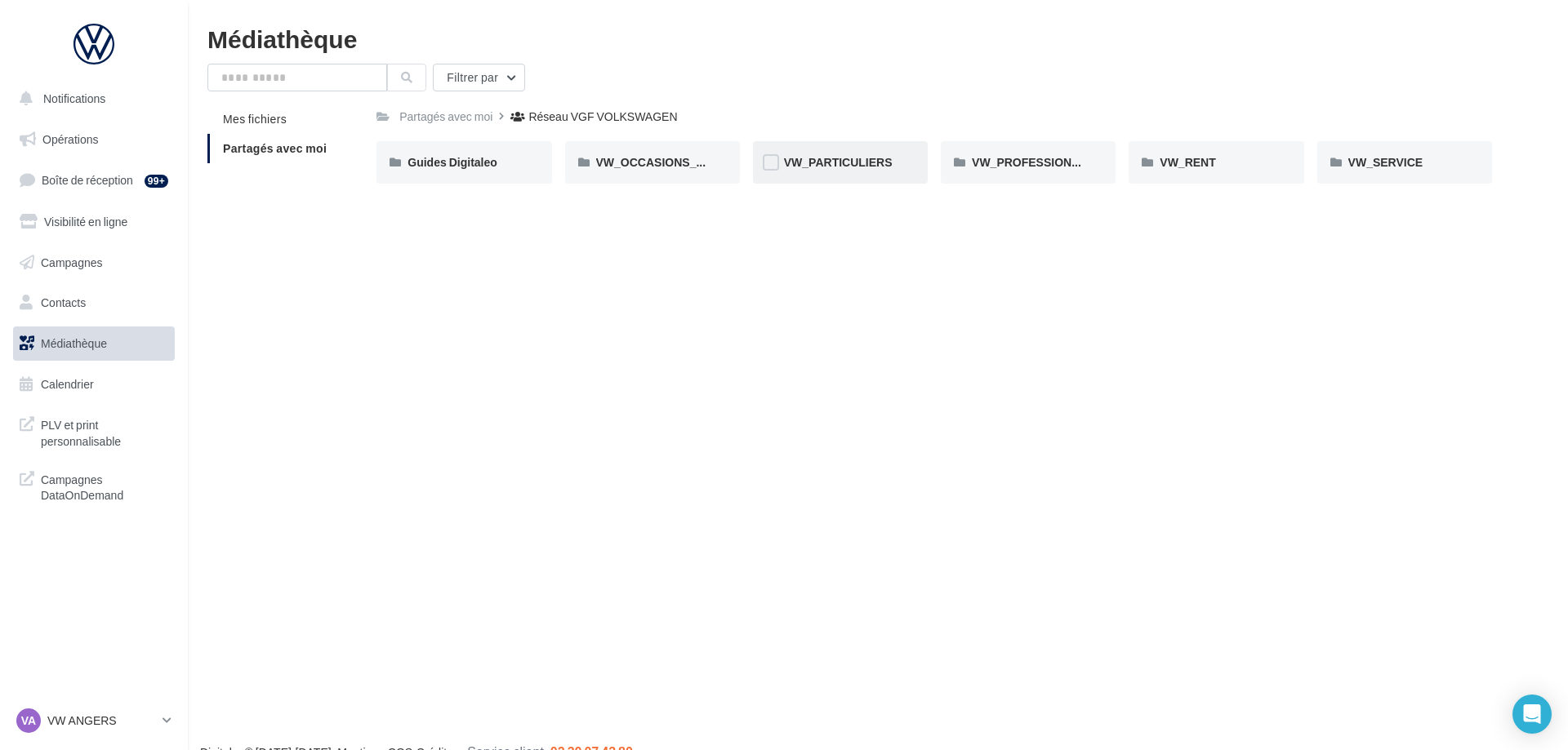
click at [832, 149] on div "VW_PARTICULIERS" at bounding box center [840, 162] width 174 height 42
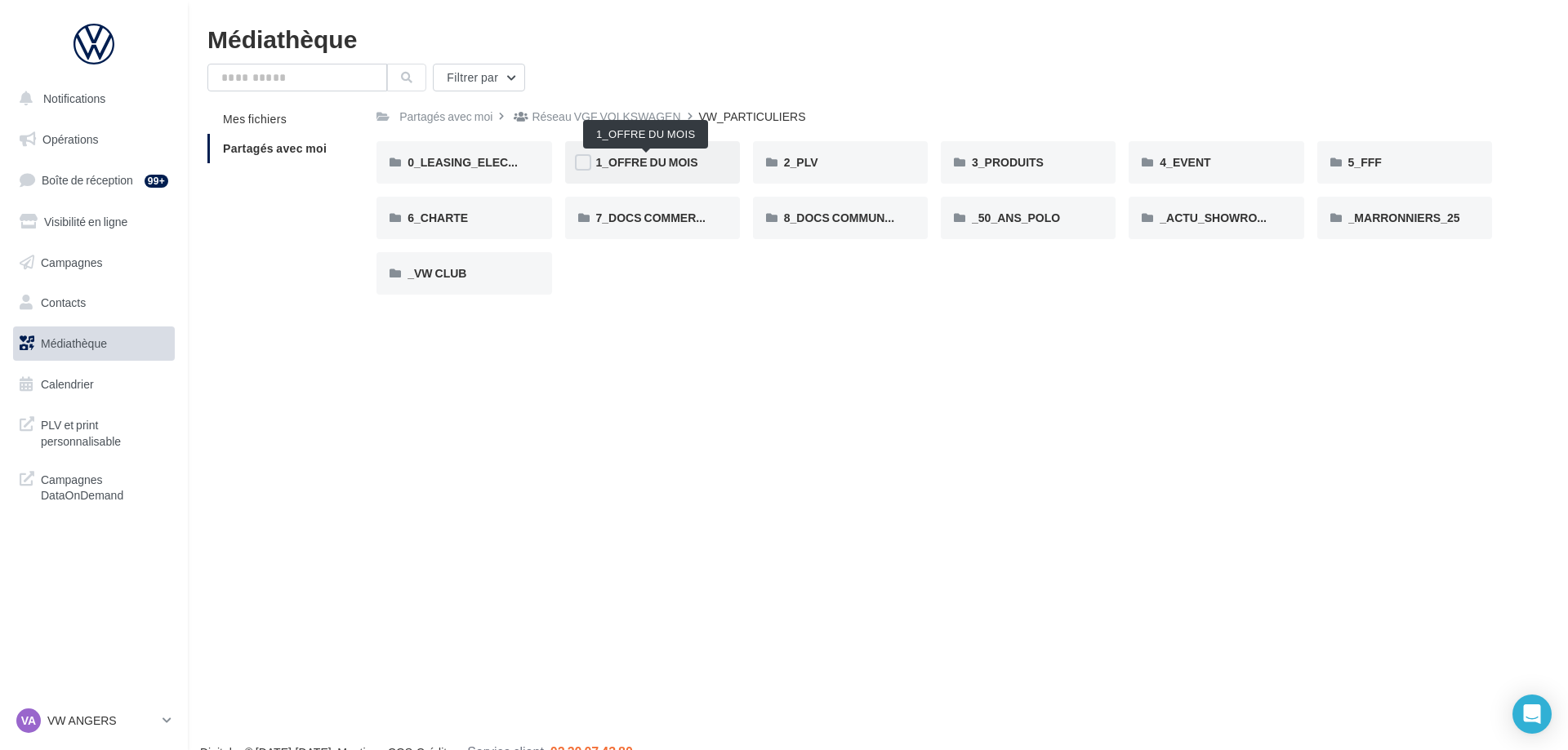
click at [659, 163] on span "1_OFFRE DU MOIS" at bounding box center [647, 162] width 102 height 14
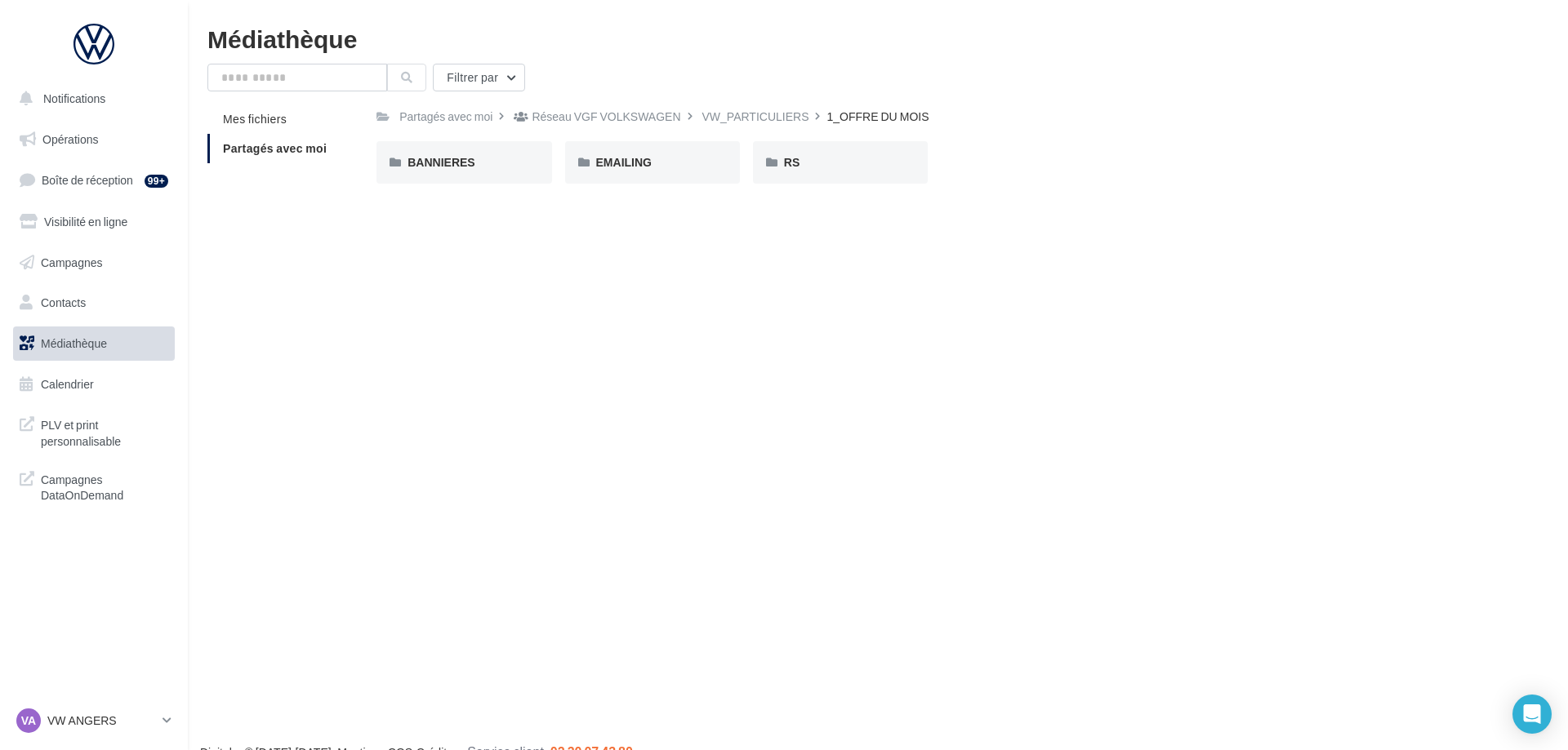
click at [558, 164] on div "BANNIERES BANNIERES" at bounding box center [470, 162] width 188 height 42
click at [874, 158] on div "RS" at bounding box center [840, 163] width 113 height 17
click at [478, 162] on div "AVEC PO" at bounding box center [464, 163] width 113 height 17
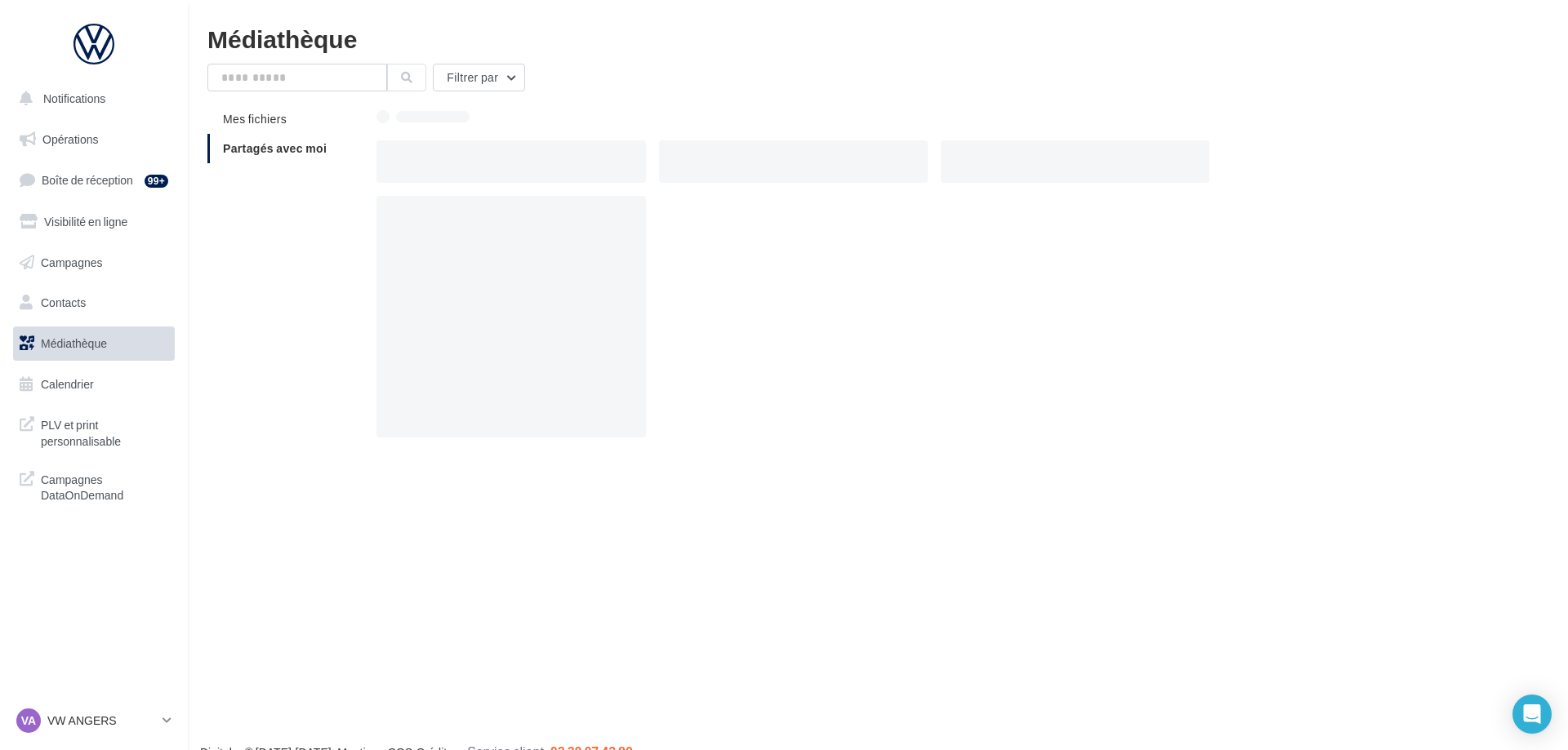
click at [477, 162] on div at bounding box center [510, 161] width 269 height 42
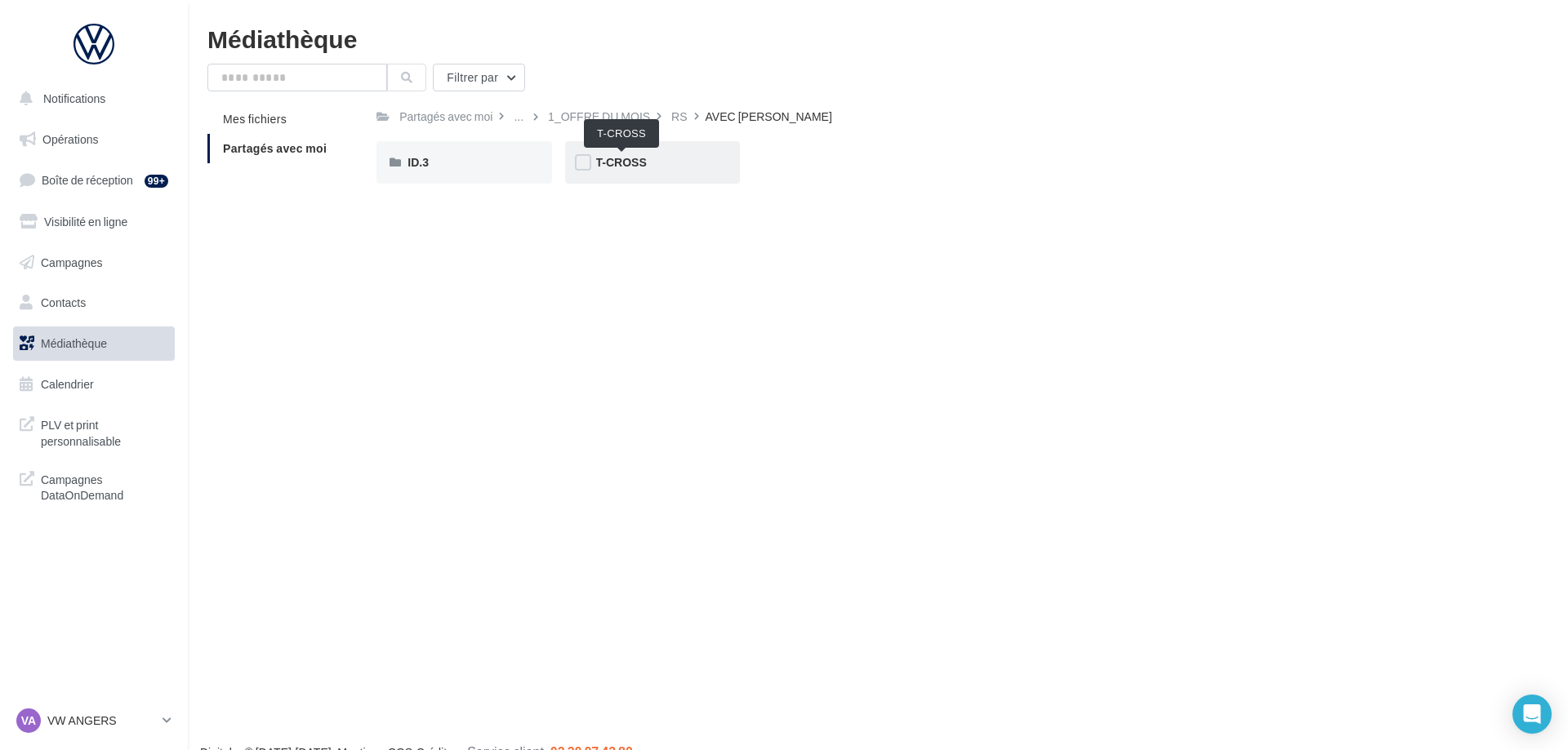
click at [630, 163] on span "T-CROSS" at bounding box center [621, 162] width 51 height 14
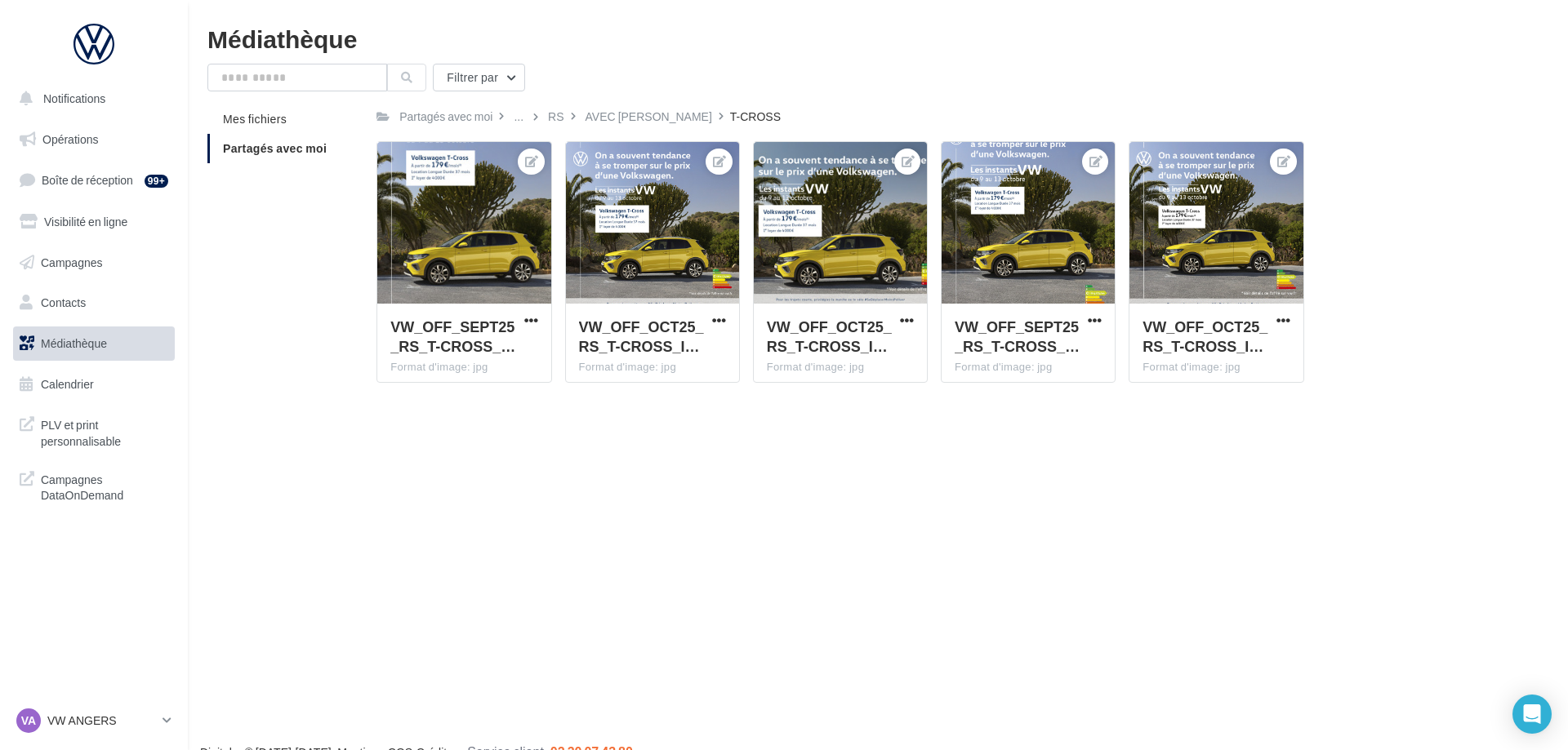
click at [128, 353] on link "Médiathèque" at bounding box center [94, 343] width 169 height 34
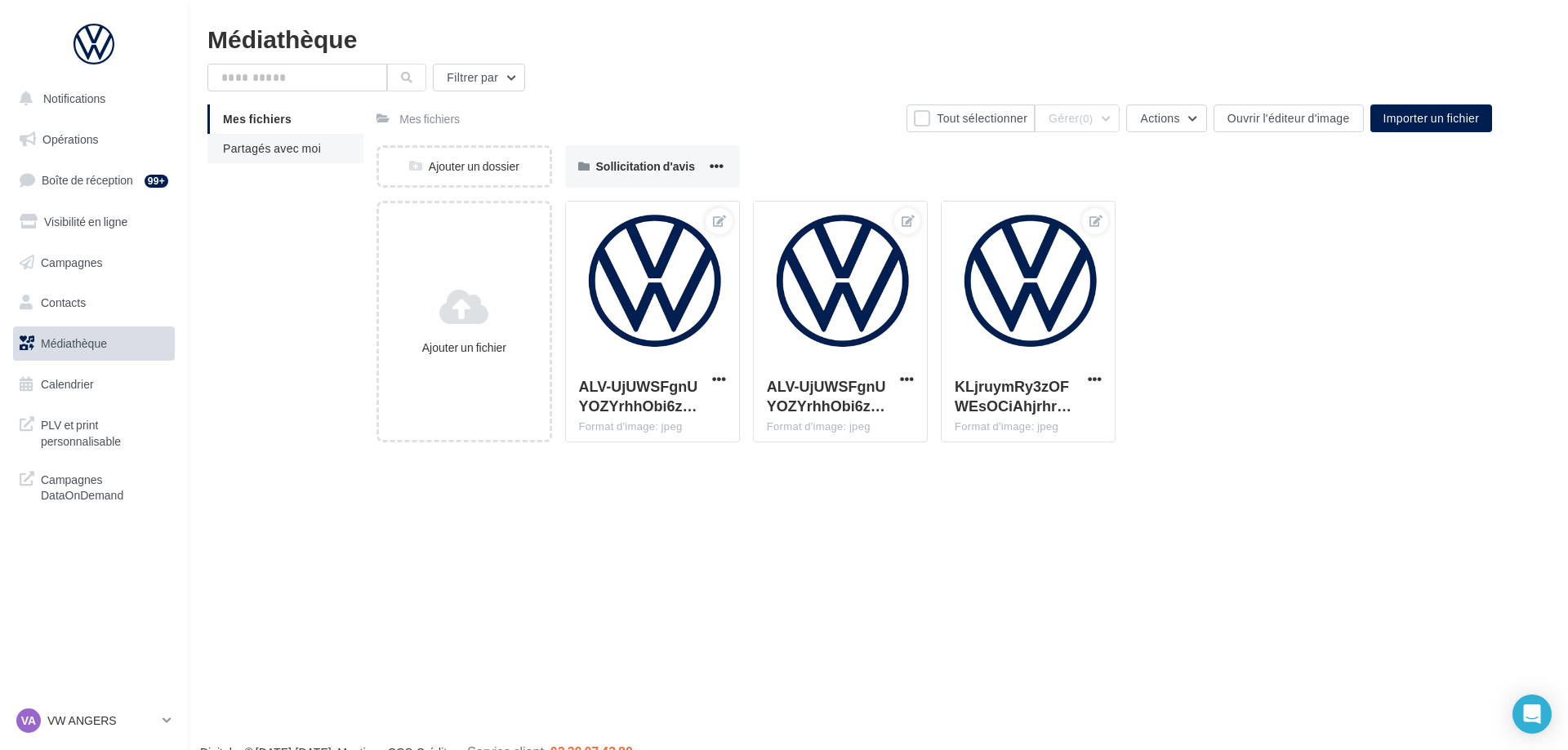
click at [339, 160] on li "Partagés avec moi" at bounding box center [286, 148] width 156 height 29
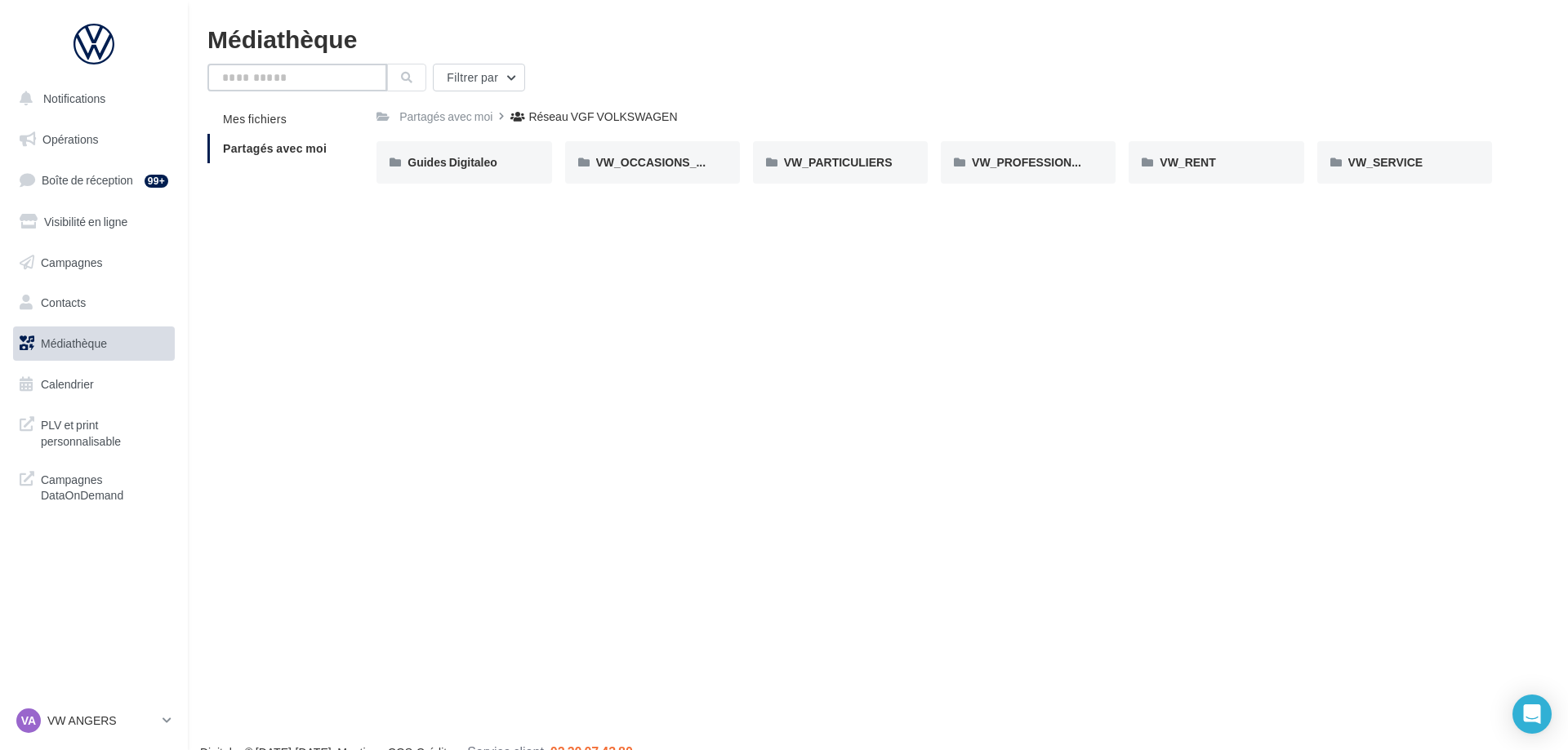
click at [269, 77] on input "text" at bounding box center [297, 77] width 179 height 27
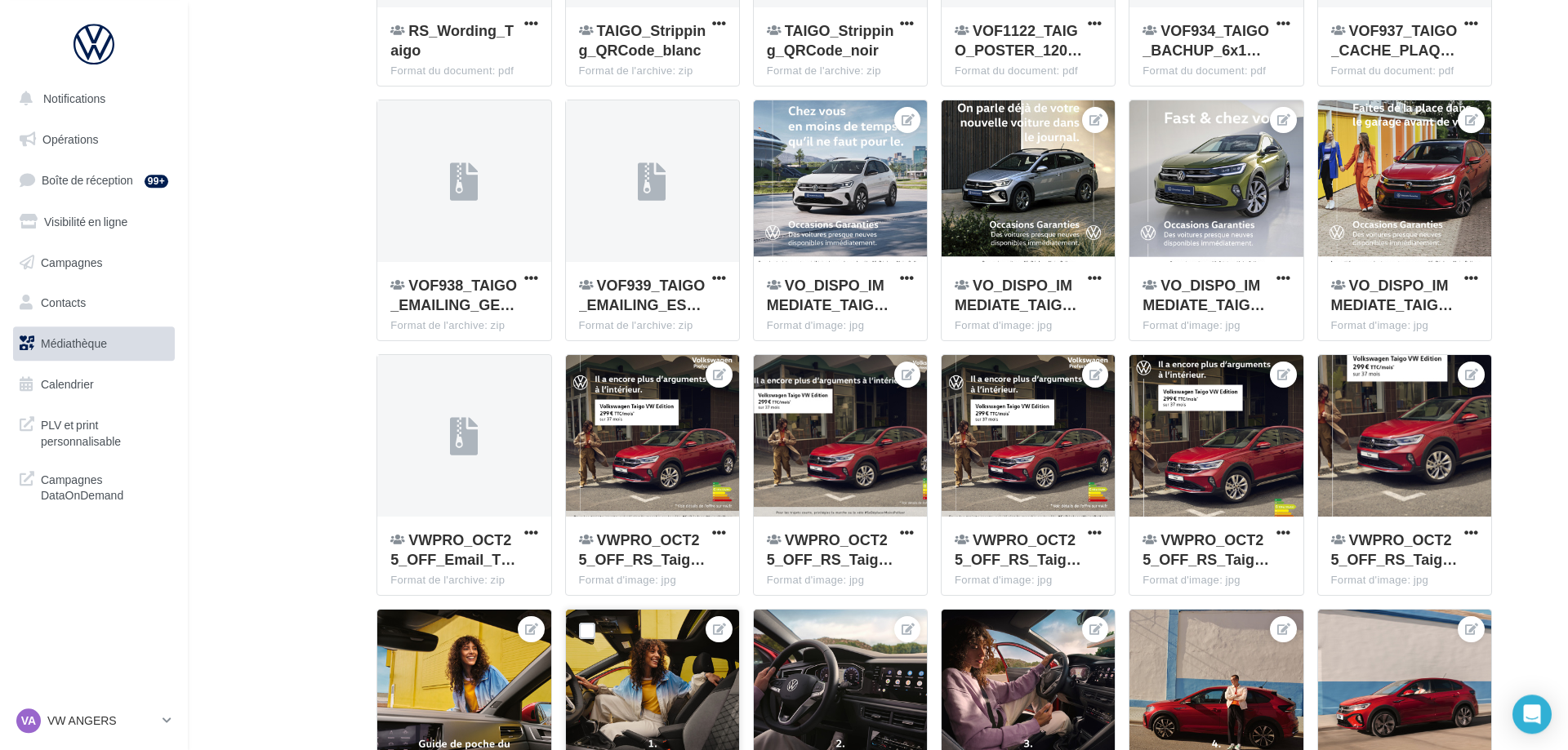
scroll to position [410, 0]
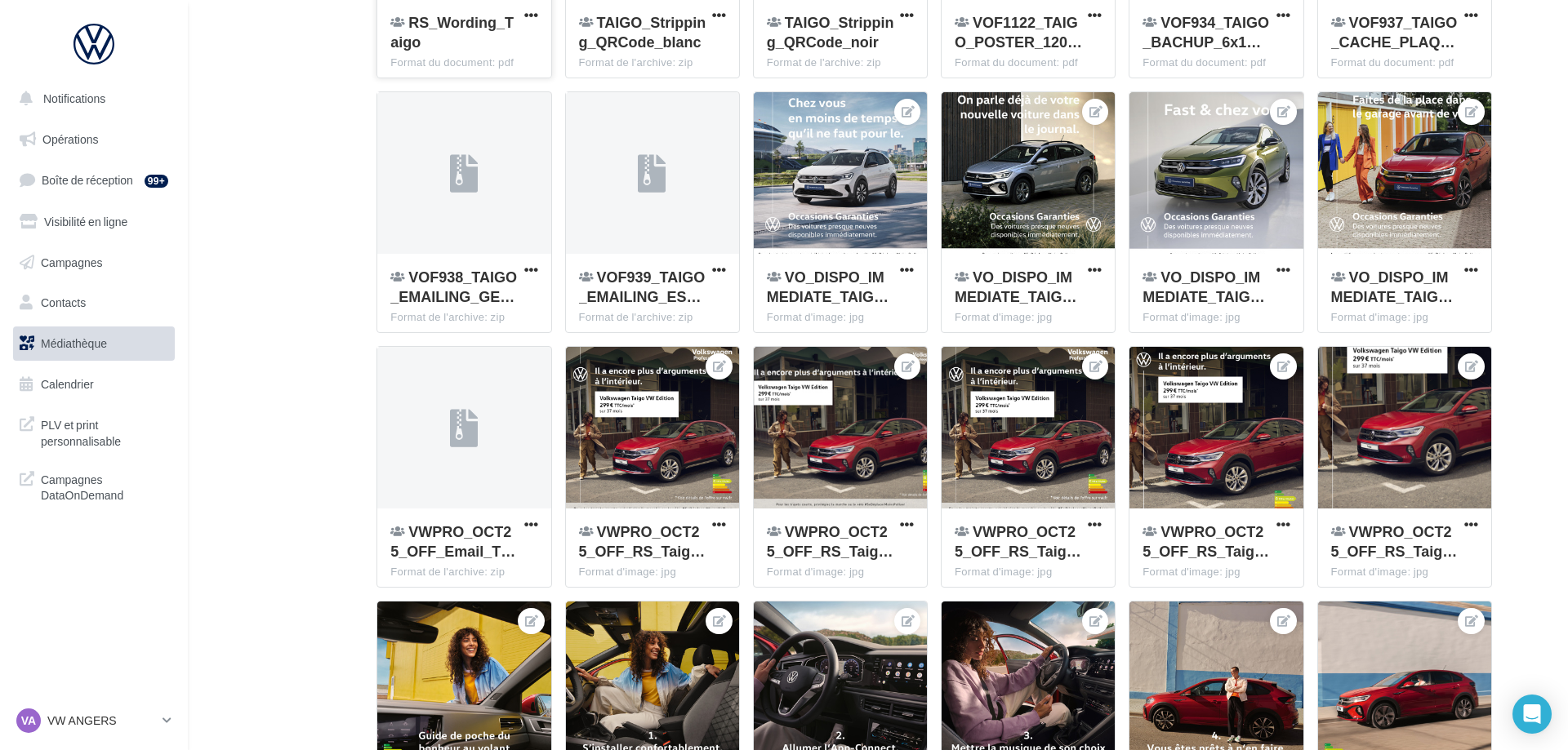
type input "*****"
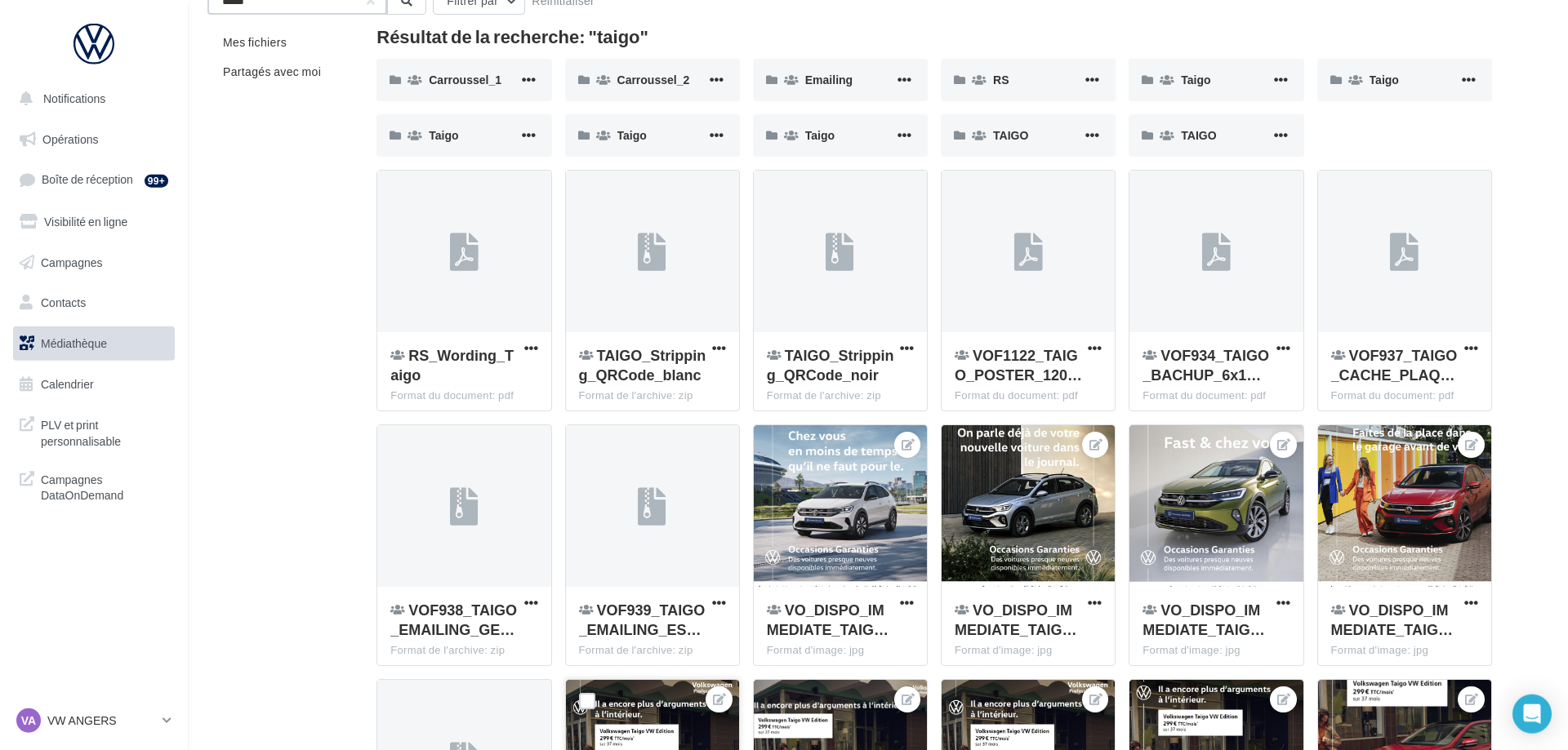
scroll to position [0, 0]
